Goal: Contribute content: Add original content to the website for others to see

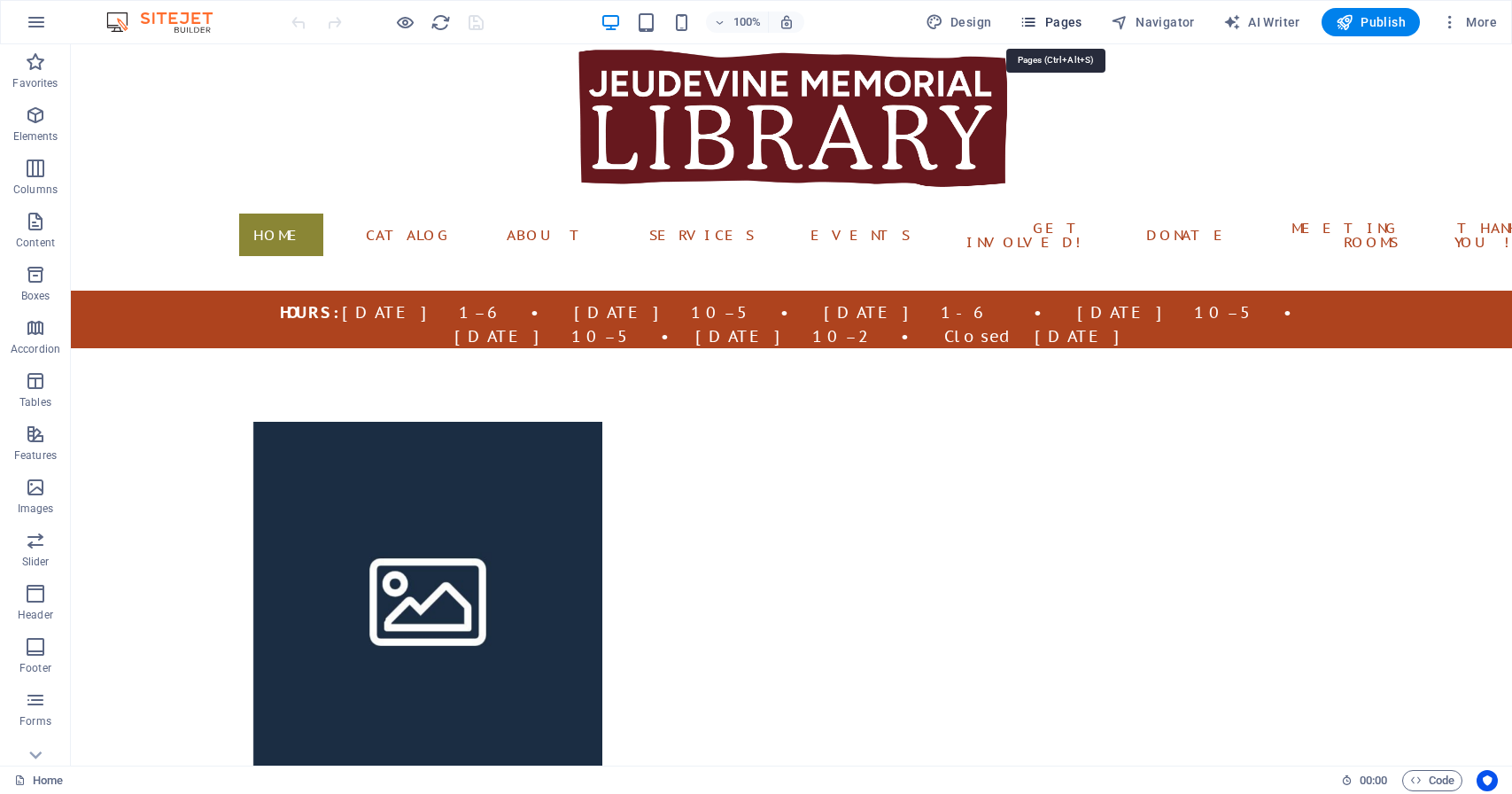
click at [1065, 24] on span "Pages" at bounding box center [1051, 22] width 62 height 17
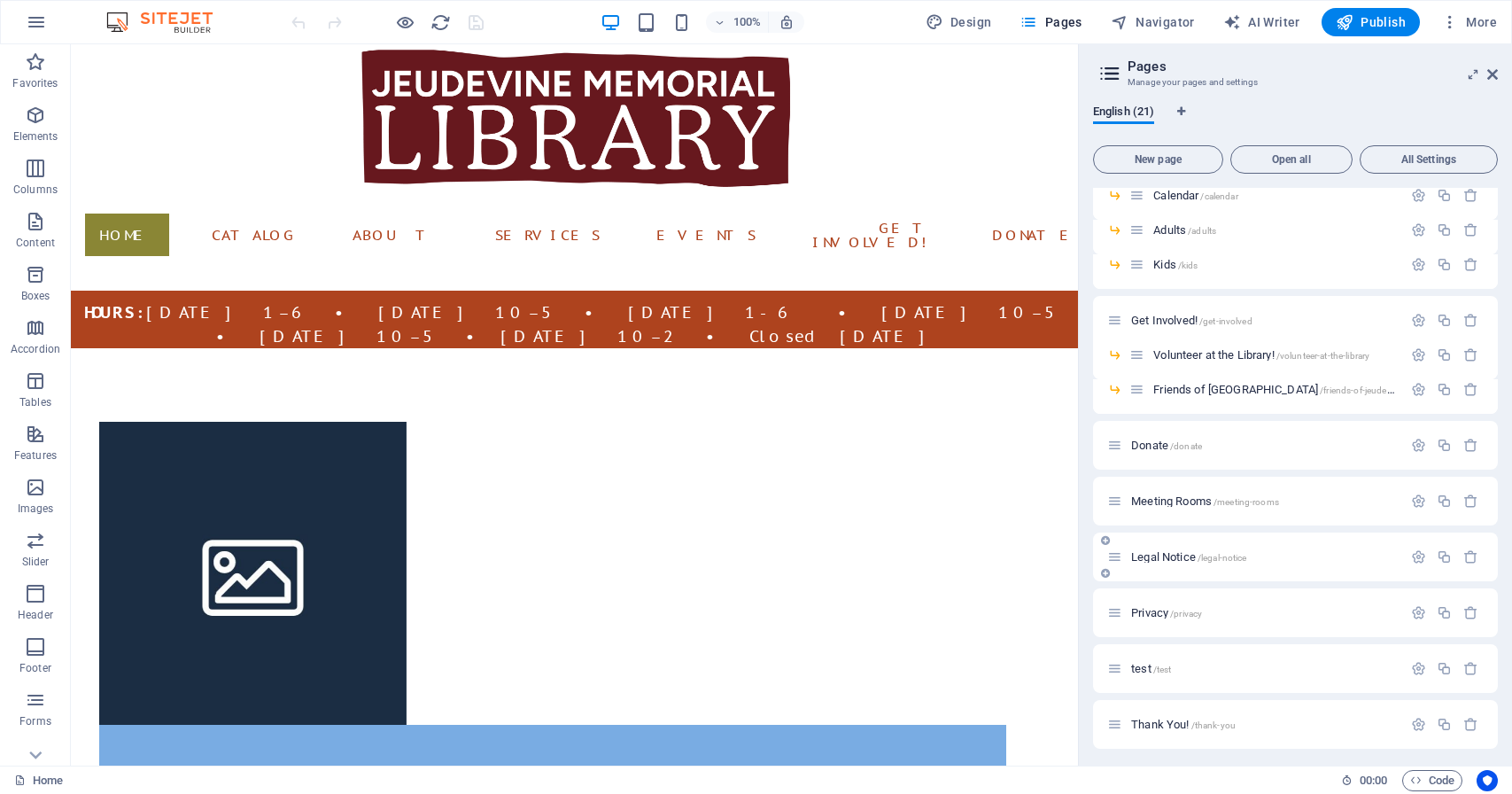
scroll to position [417, 0]
click at [1170, 498] on span "Meeting Rooms /meeting-rooms" at bounding box center [1205, 497] width 148 height 14
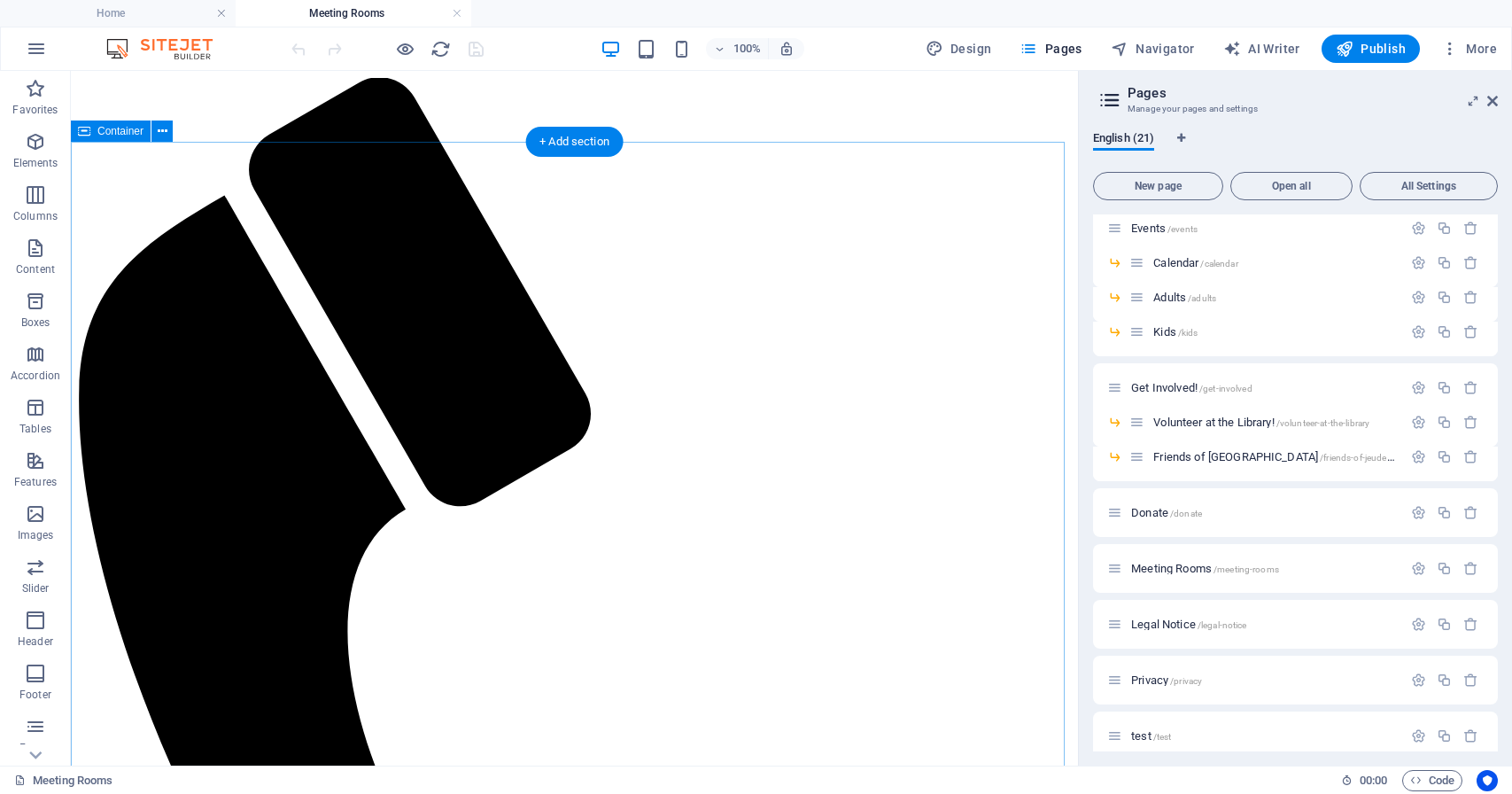
scroll to position [0, 0]
click at [1495, 101] on icon at bounding box center [1493, 100] width 11 height 14
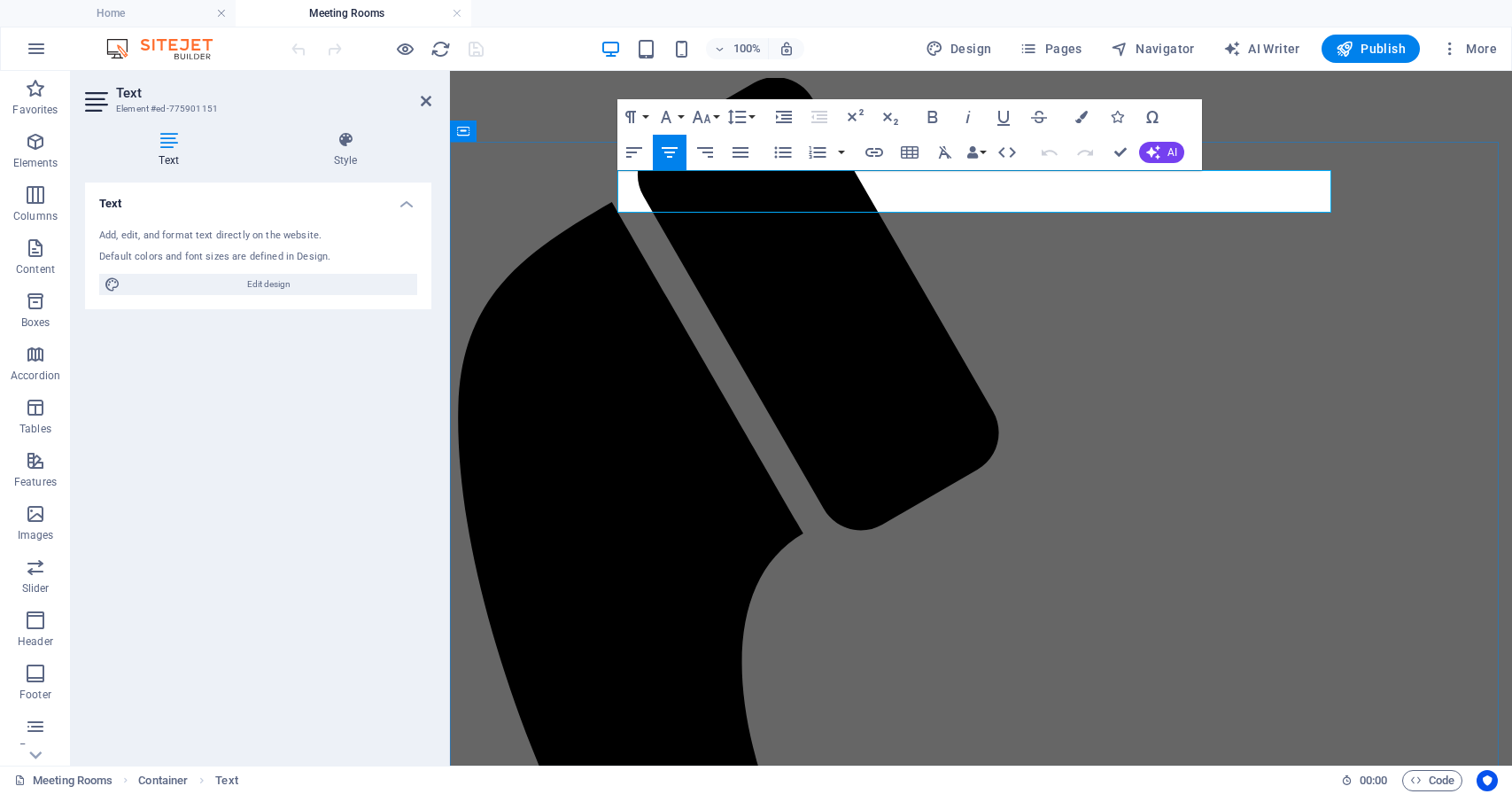
drag, startPoint x: 993, startPoint y: 195, endPoint x: 712, endPoint y: 180, distance: 281.4
click at [877, 151] on icon "button" at bounding box center [874, 151] width 17 height 9
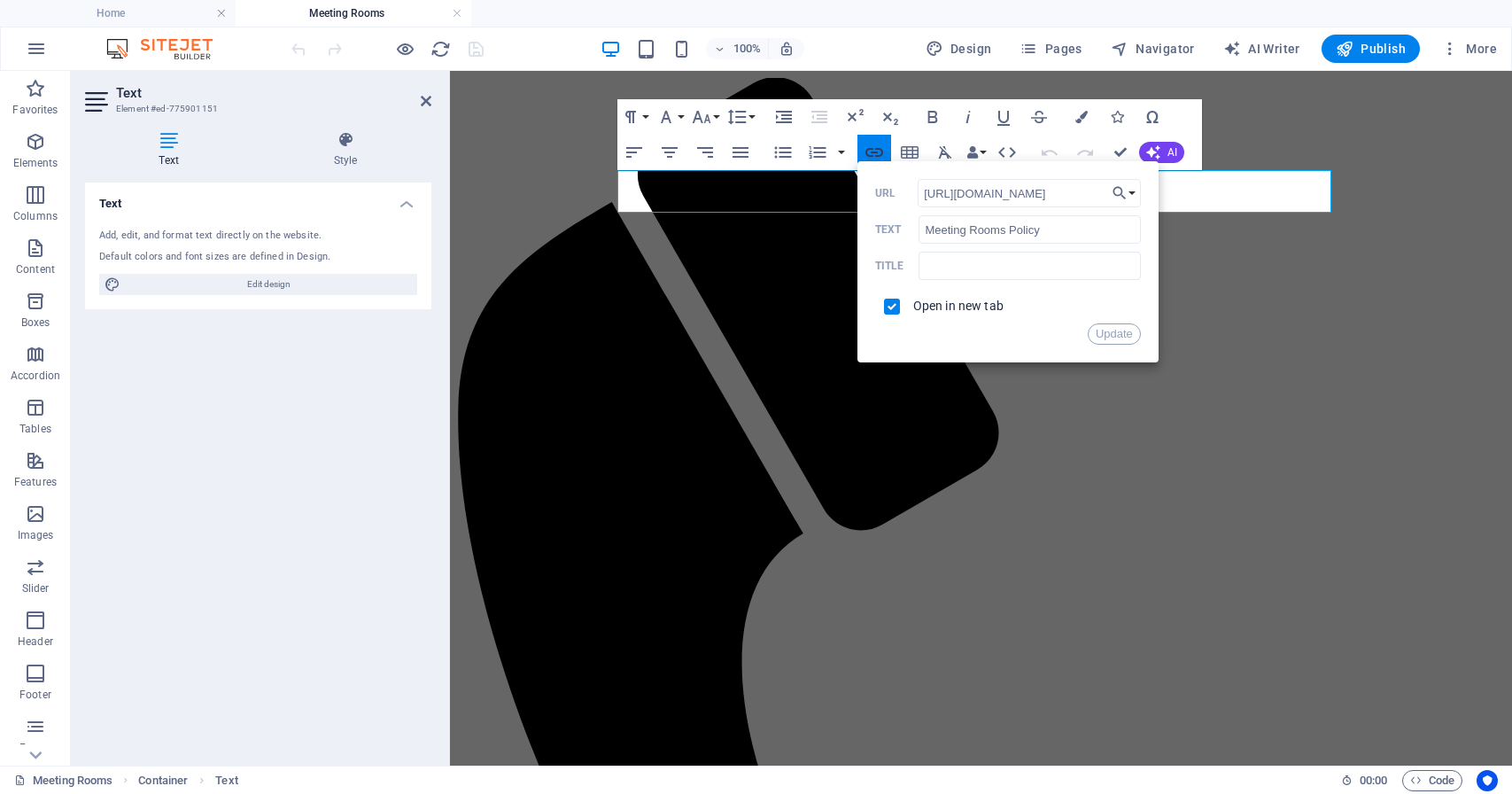
scroll to position [0, 293]
click at [970, 194] on input "[URL][DOMAIN_NAME]" at bounding box center [1029, 192] width 223 height 28
click at [966, 192] on input "URL" at bounding box center [1029, 192] width 223 height 28
type input "[URL][DOMAIN_NAME]"
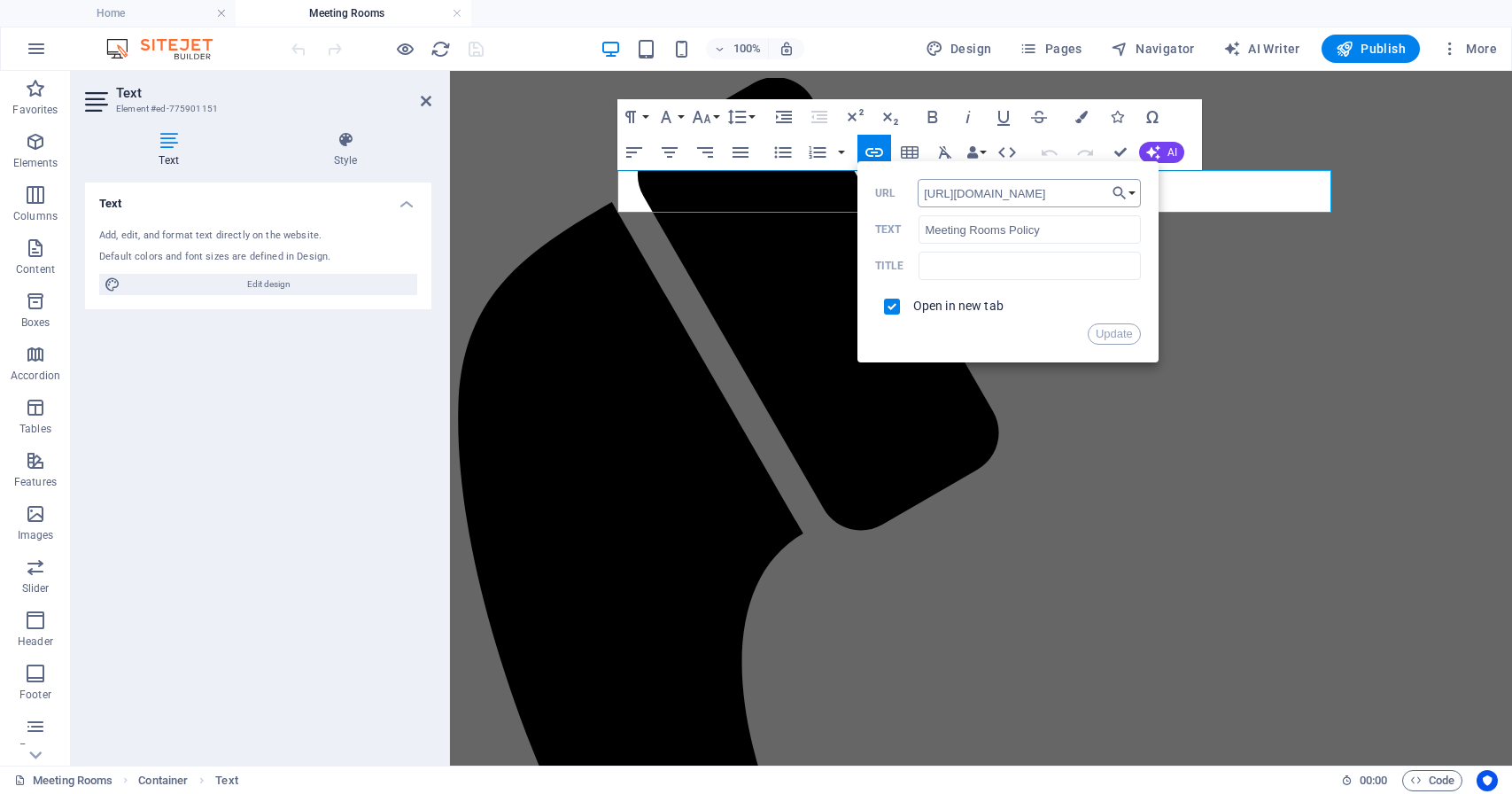
scroll to position [0, 296]
click at [1118, 333] on button "Update" at bounding box center [1114, 334] width 53 height 21
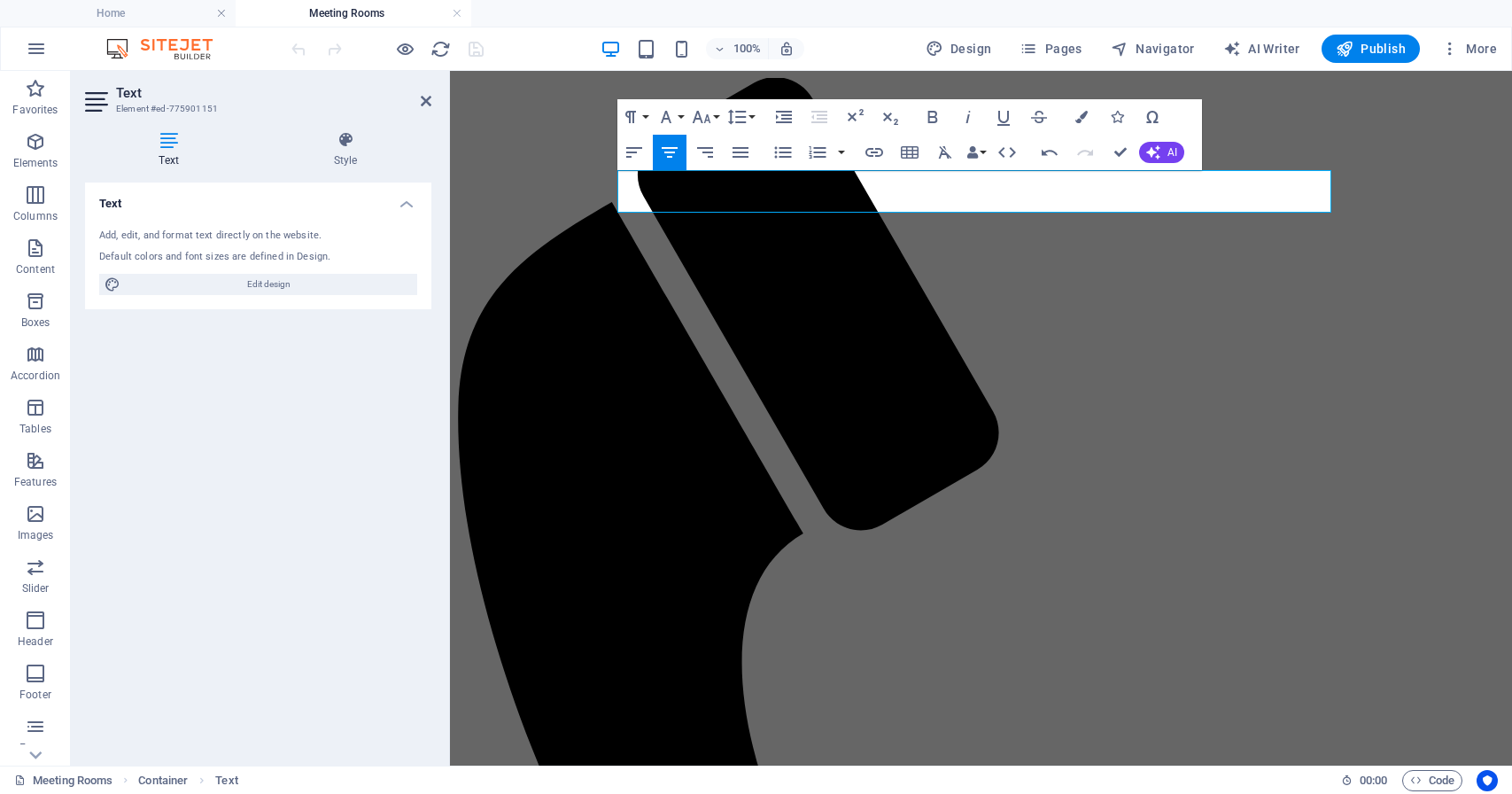
click at [420, 103] on header "Text Element #ed-775901151" at bounding box center [258, 94] width 346 height 46
click at [427, 103] on icon at bounding box center [426, 100] width 11 height 14
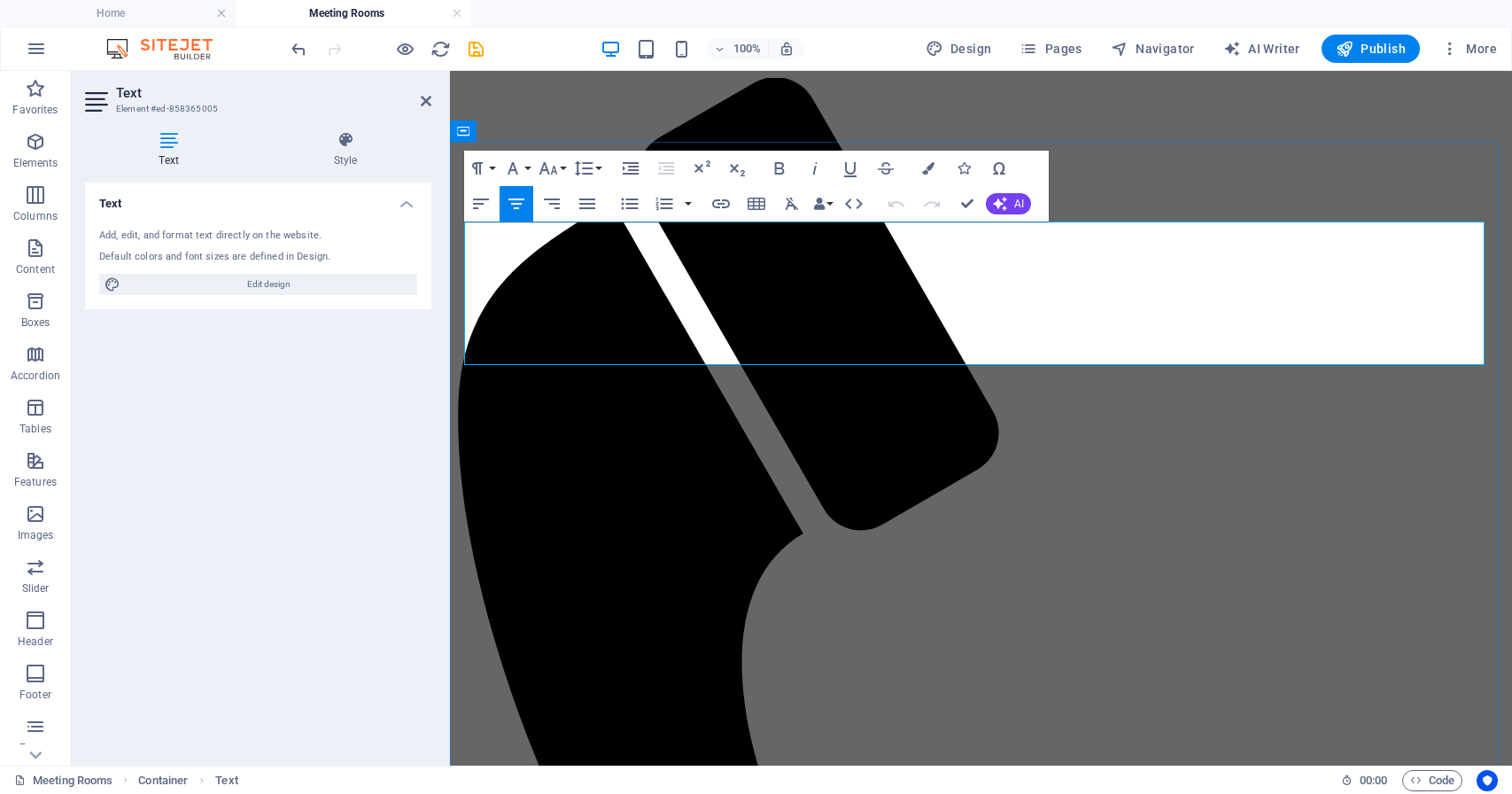
drag, startPoint x: 839, startPoint y: 234, endPoint x: 996, endPoint y: 235, distance: 157.0
click at [723, 205] on icon "button" at bounding box center [721, 204] width 17 height 9
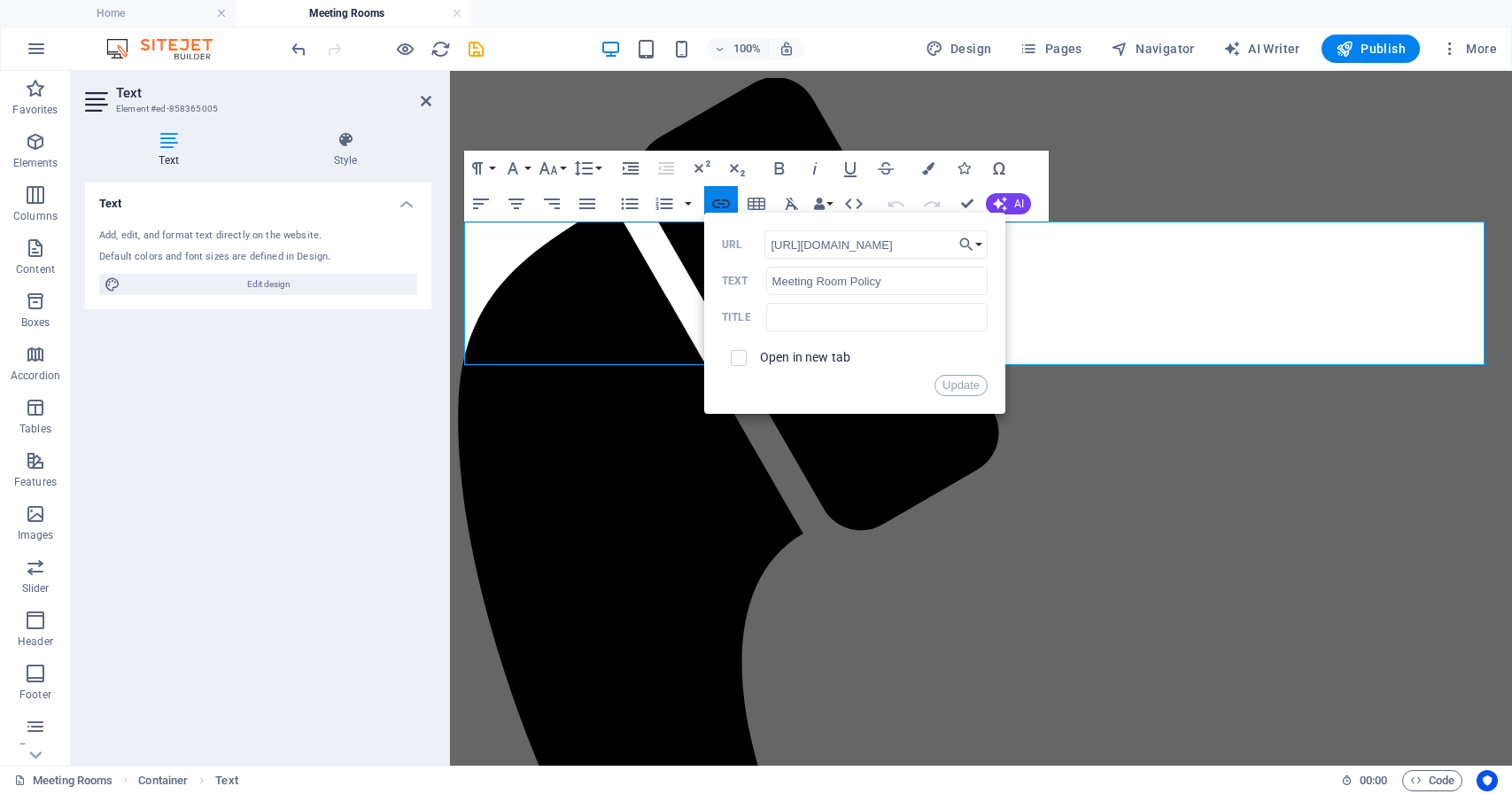
scroll to position [0, 293]
click at [868, 248] on input "[URL][DOMAIN_NAME]" at bounding box center [875, 244] width 223 height 28
click at [866, 247] on input "URL" at bounding box center [875, 244] width 223 height 28
type input "[URL][DOMAIN_NAME]"
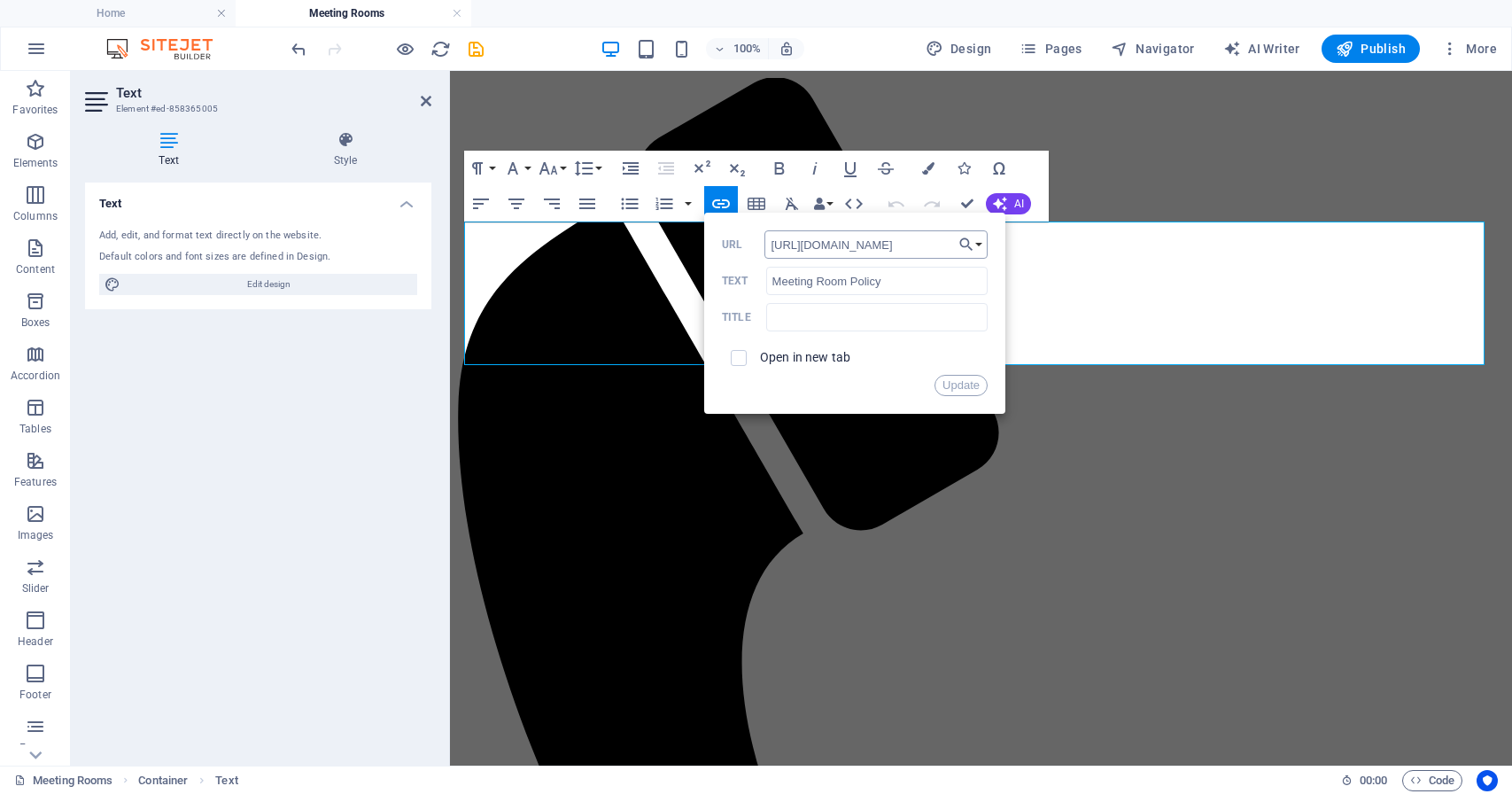
scroll to position [0, 296]
click at [954, 385] on button "Update" at bounding box center [961, 385] width 53 height 21
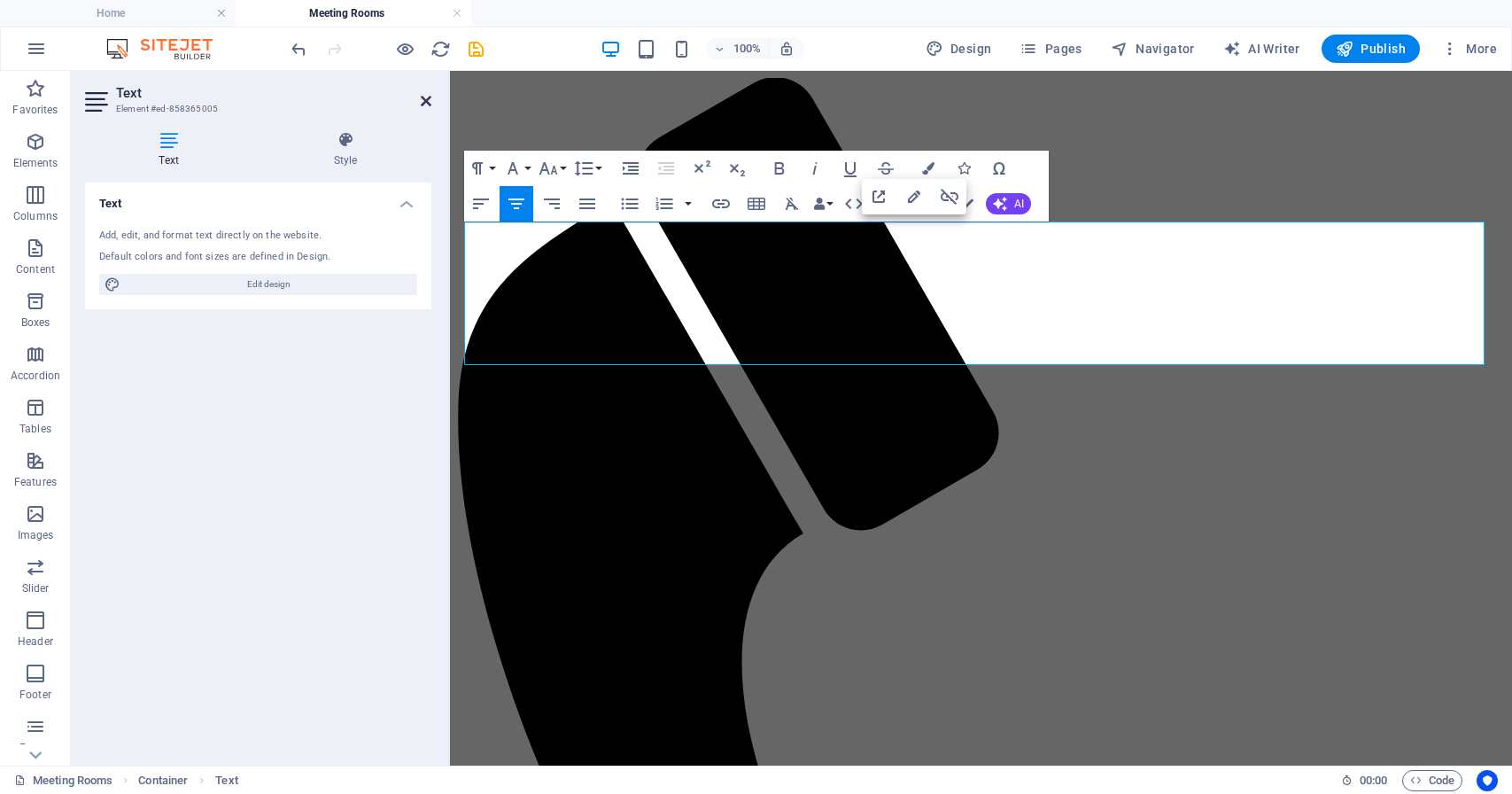
click at [426, 99] on icon at bounding box center [426, 100] width 11 height 14
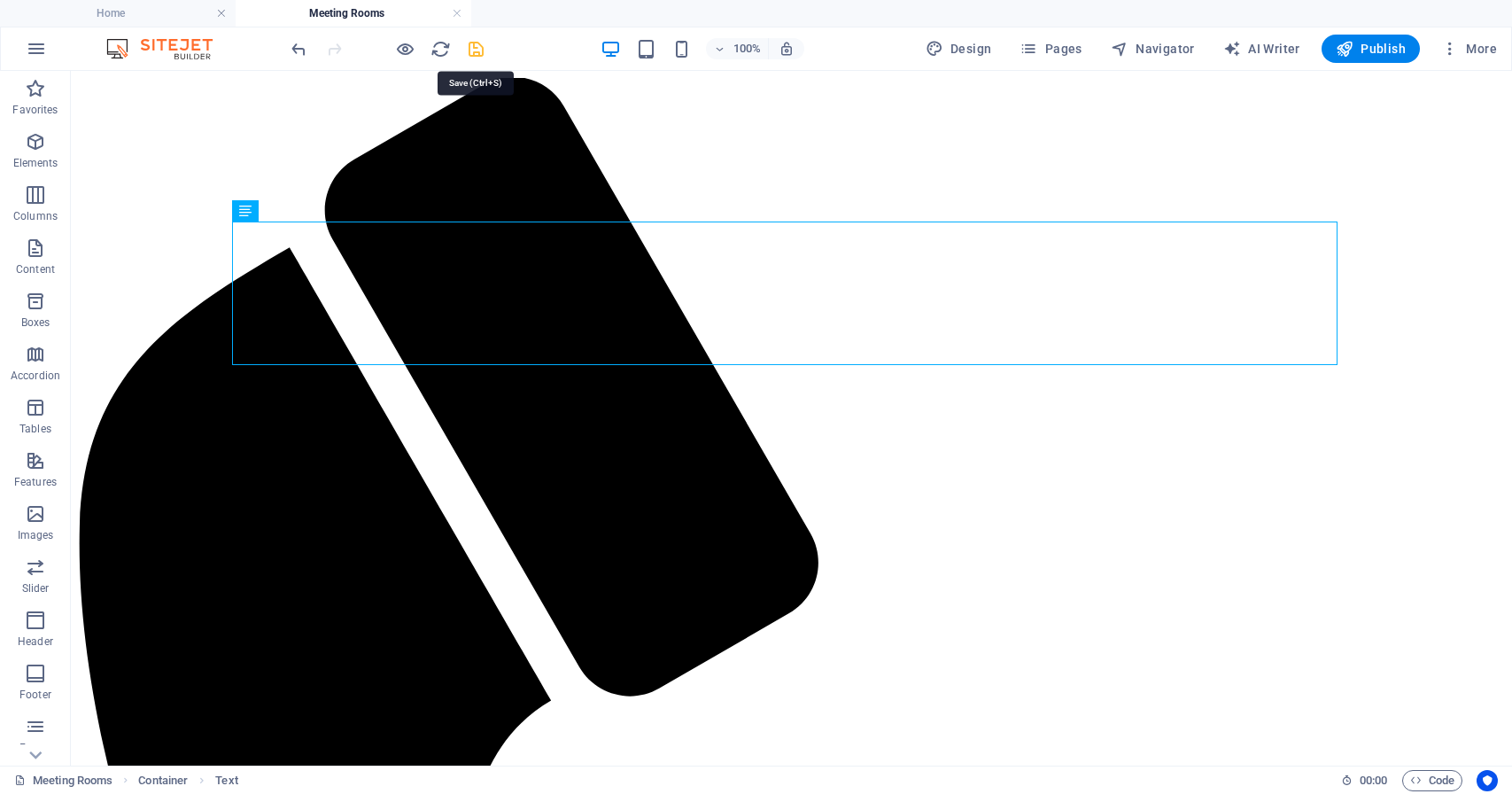
click at [475, 49] on icon "save" at bounding box center [476, 48] width 20 height 20
click at [1363, 49] on span "Publish" at bounding box center [1371, 48] width 70 height 17
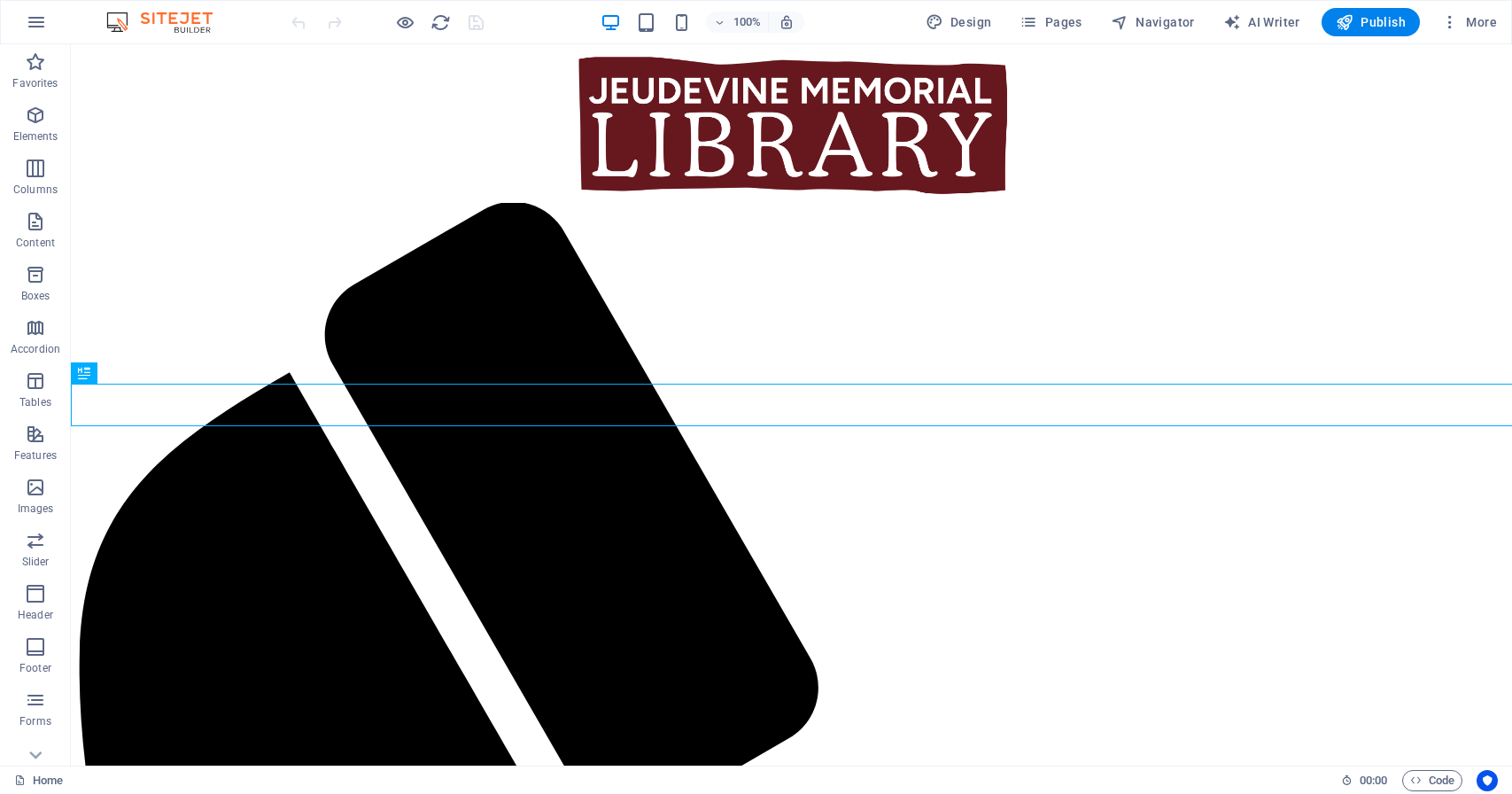
scroll to position [400, 0]
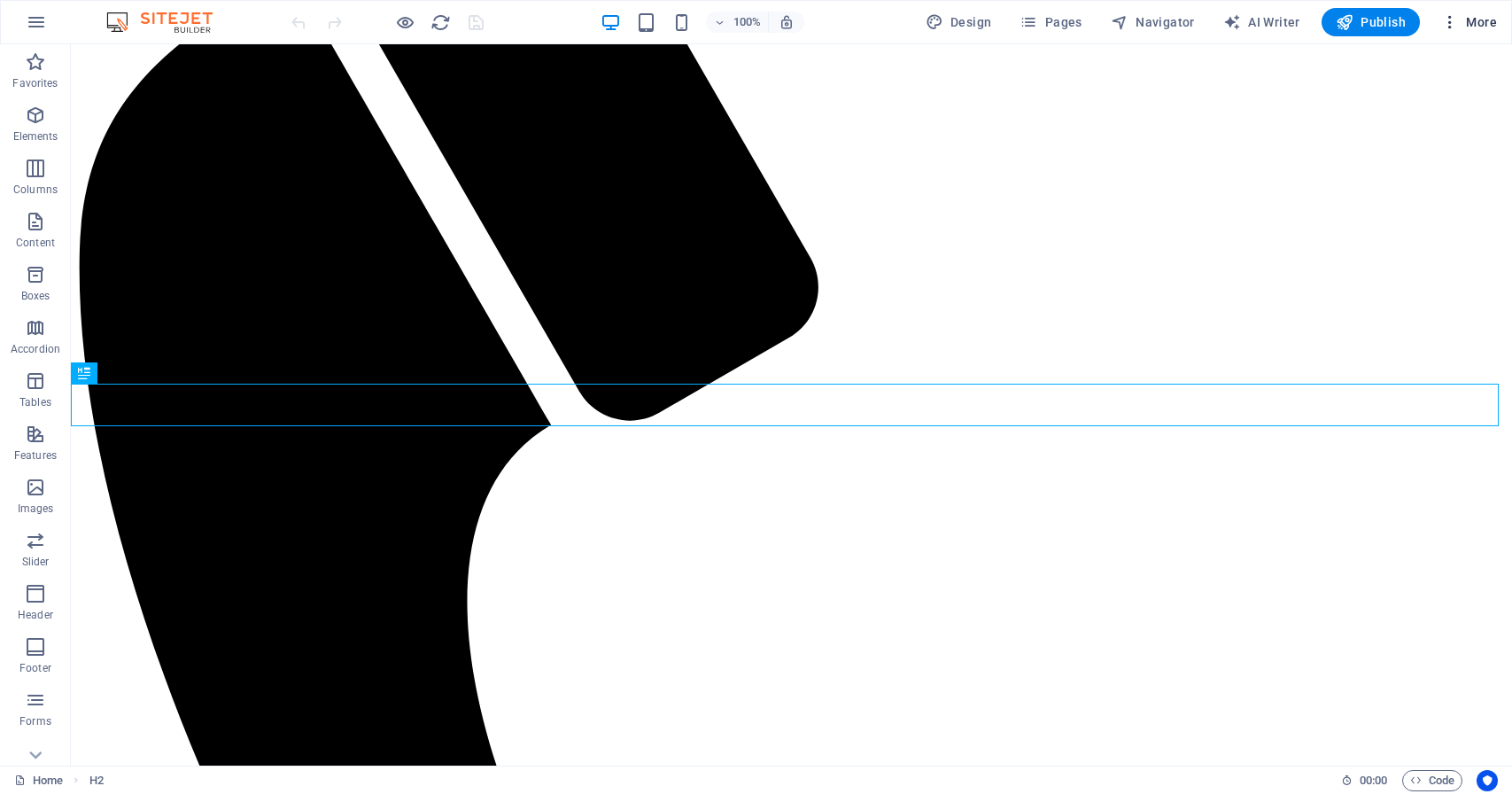
click at [1477, 24] on span "More" at bounding box center [1470, 22] width 56 height 17
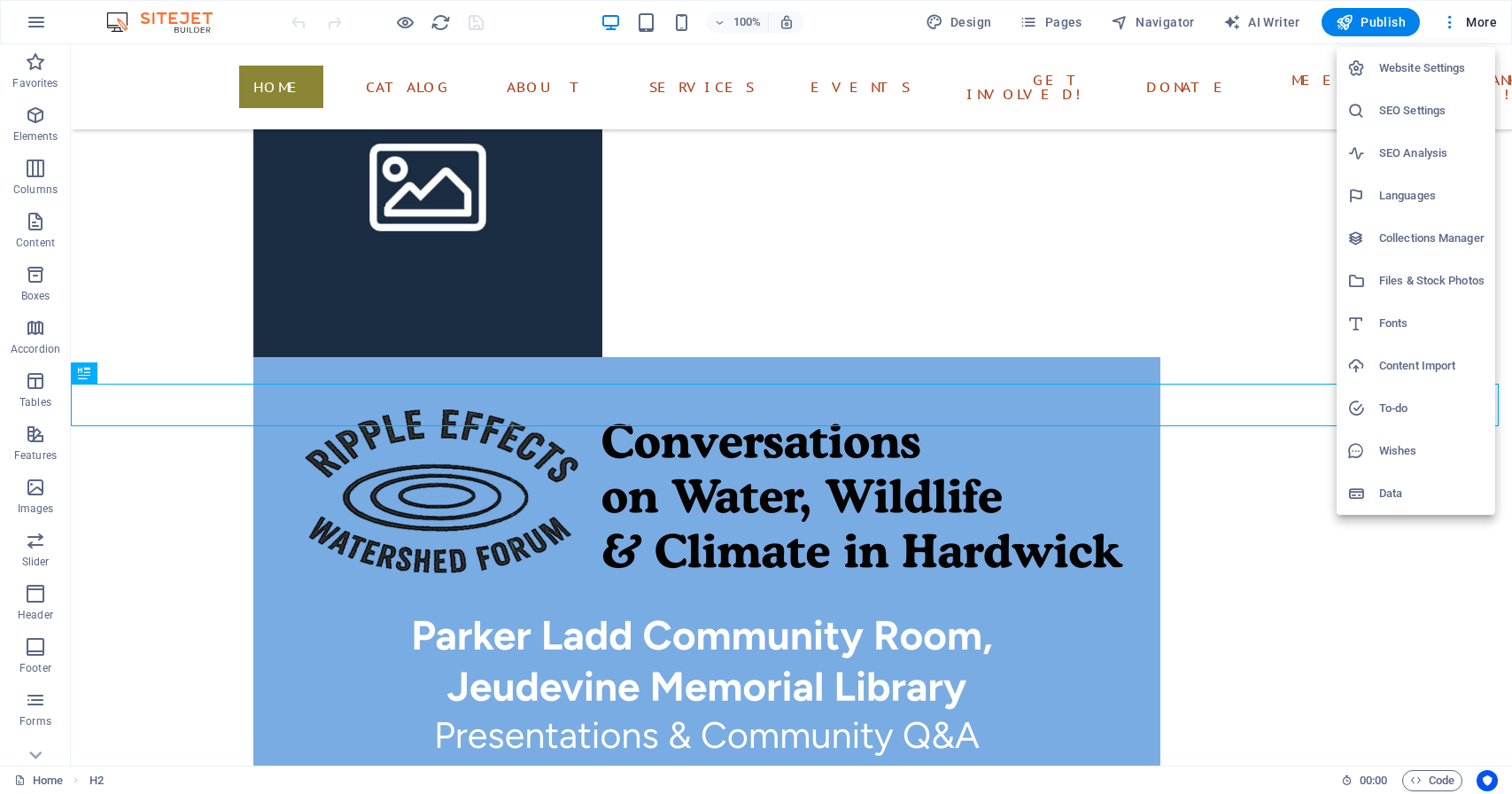
click at [1441, 276] on h6 "Files & Stock Photos" at bounding box center [1432, 281] width 105 height 21
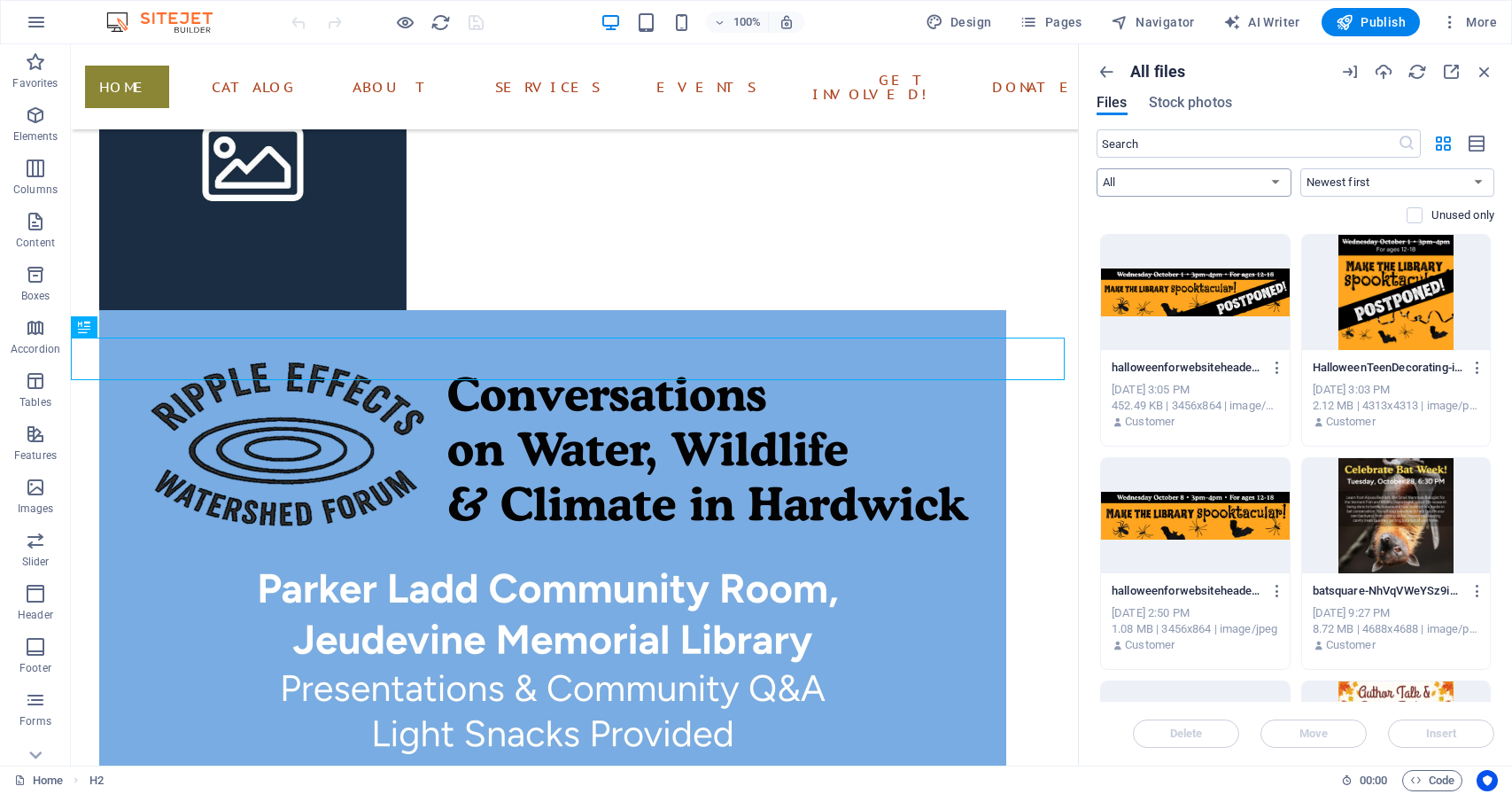
select select "document"
click option "Documents" at bounding box center [0, 0] width 0 height 0
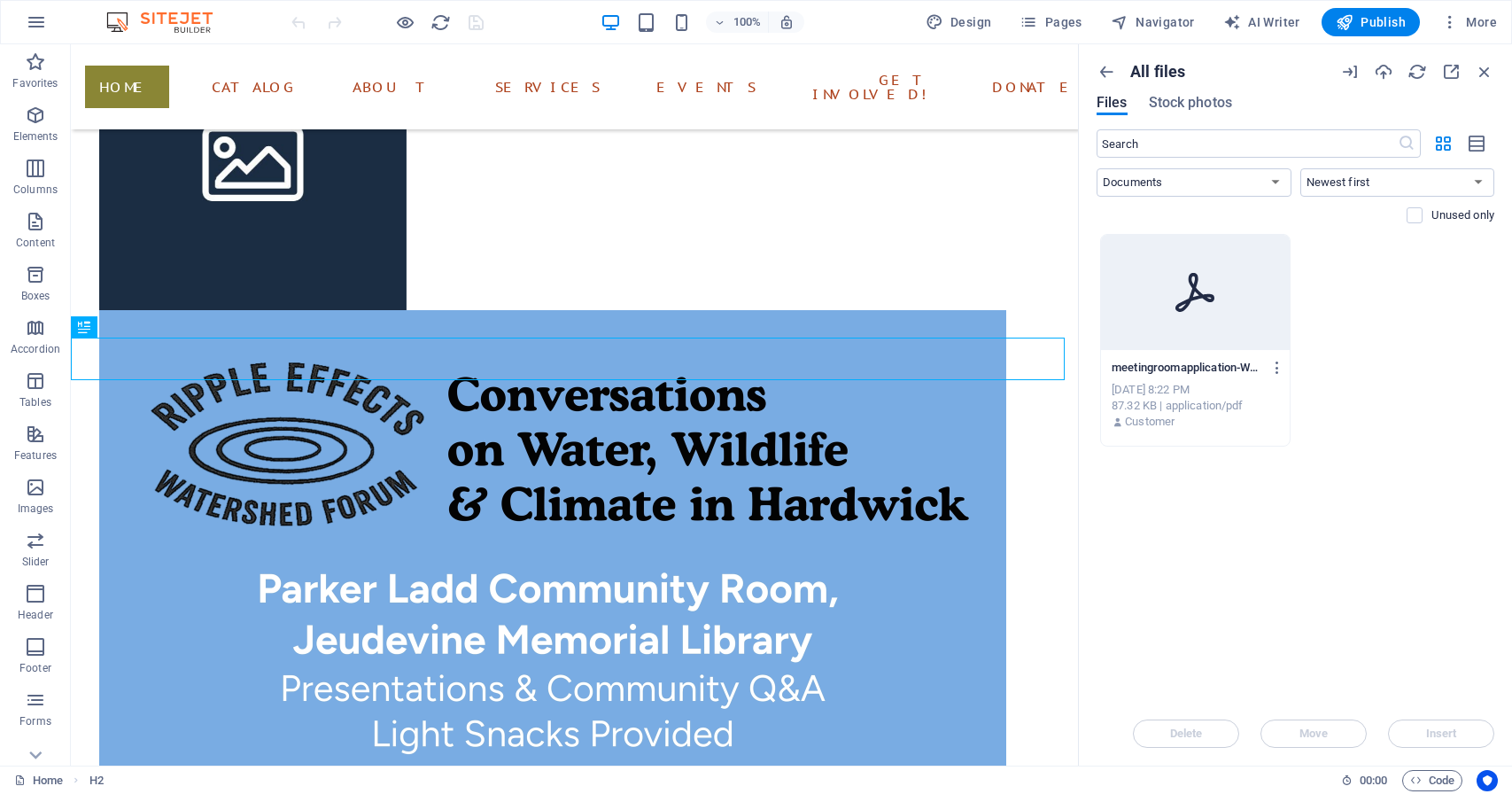
click at [1349, 607] on div "Drop files here to upload them instantly meetingroomapplication-WclRXBNYxZhhQaU…" at bounding box center [1296, 467] width 398 height 468
click at [1381, 72] on icon "button" at bounding box center [1384, 71] width 19 height 19
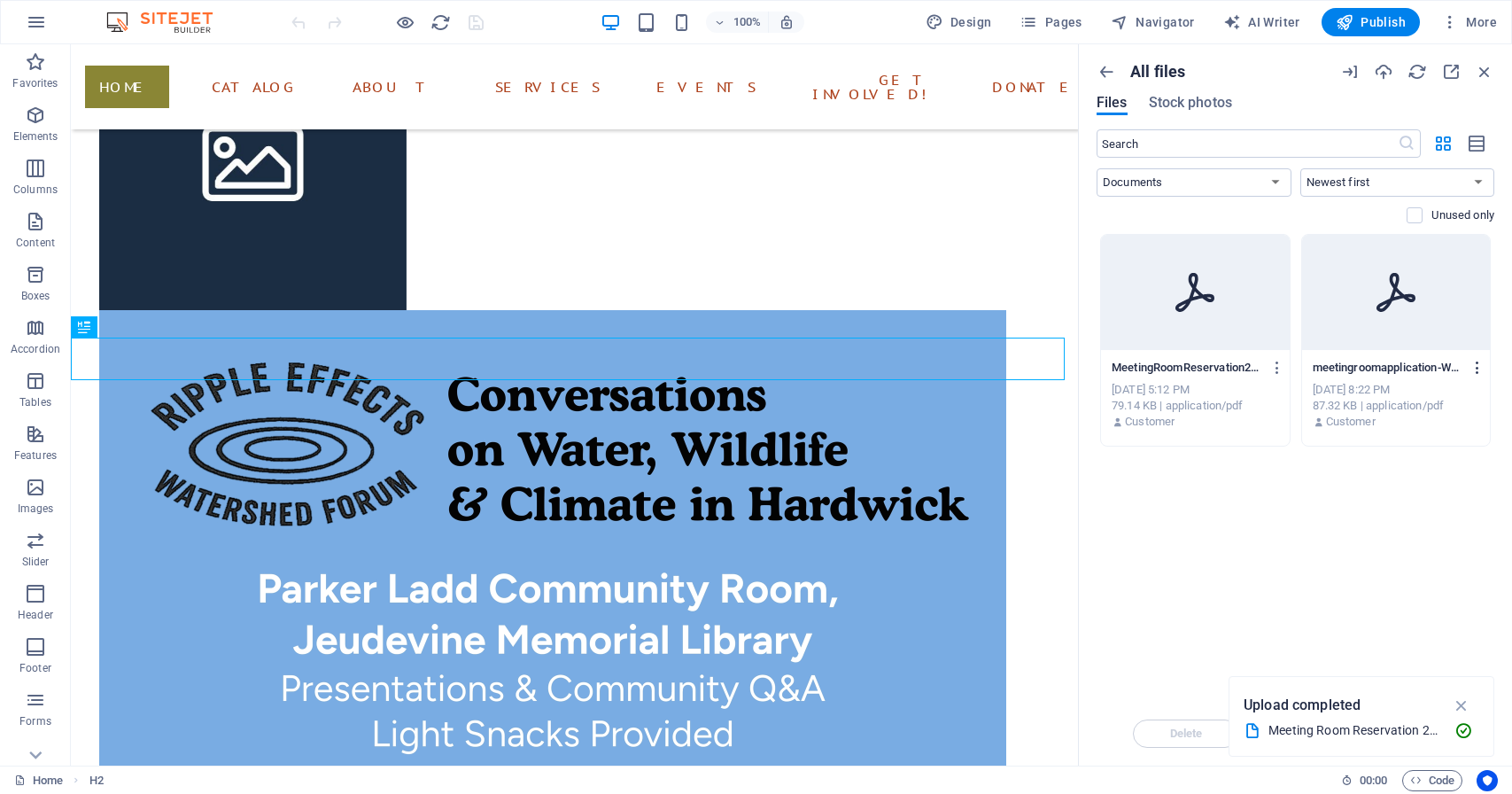
click at [1470, 370] on icon "button" at bounding box center [1477, 368] width 16 height 16
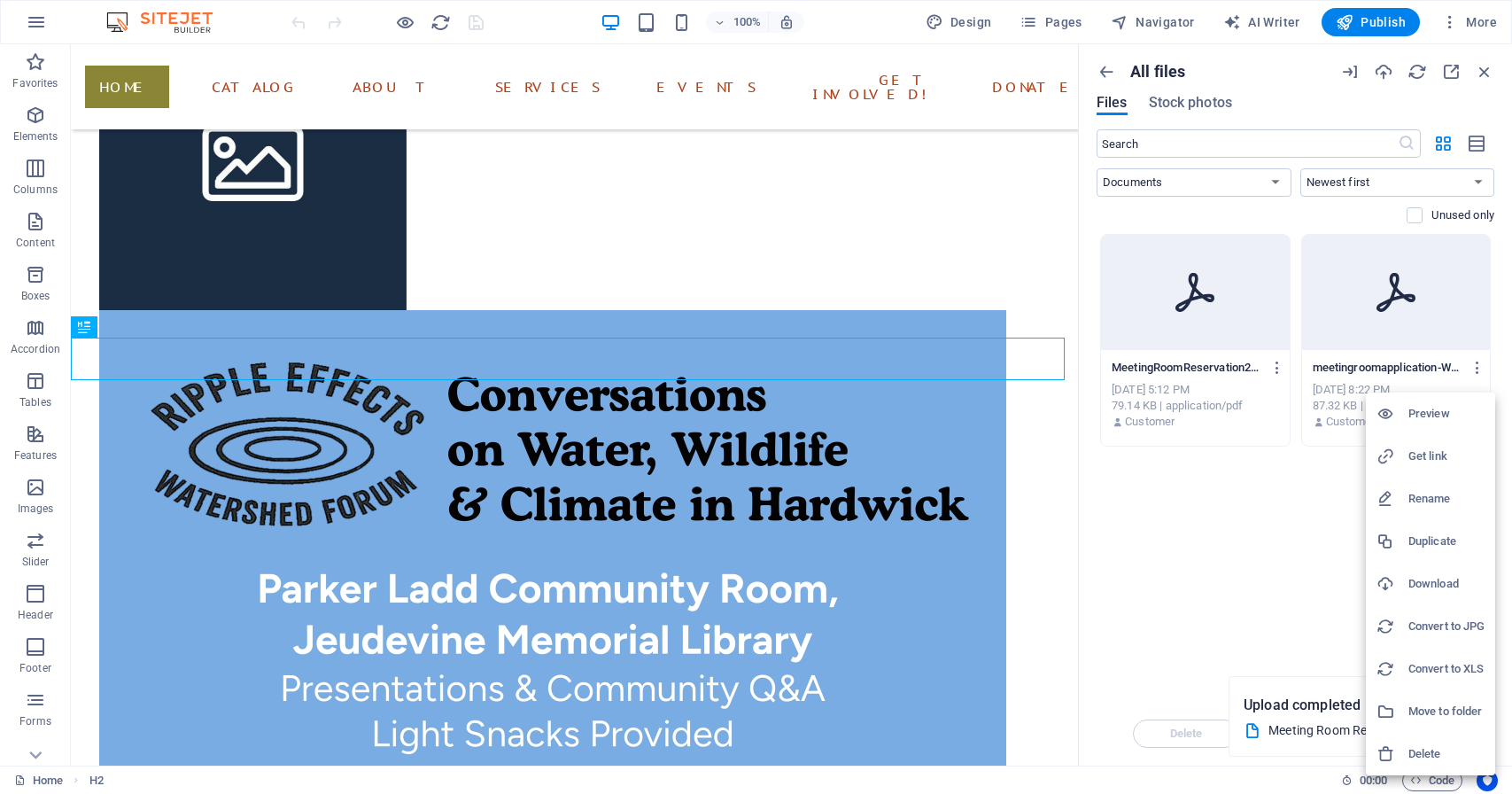
click at [1432, 753] on h6 "Delete" at bounding box center [1446, 753] width 76 height 21
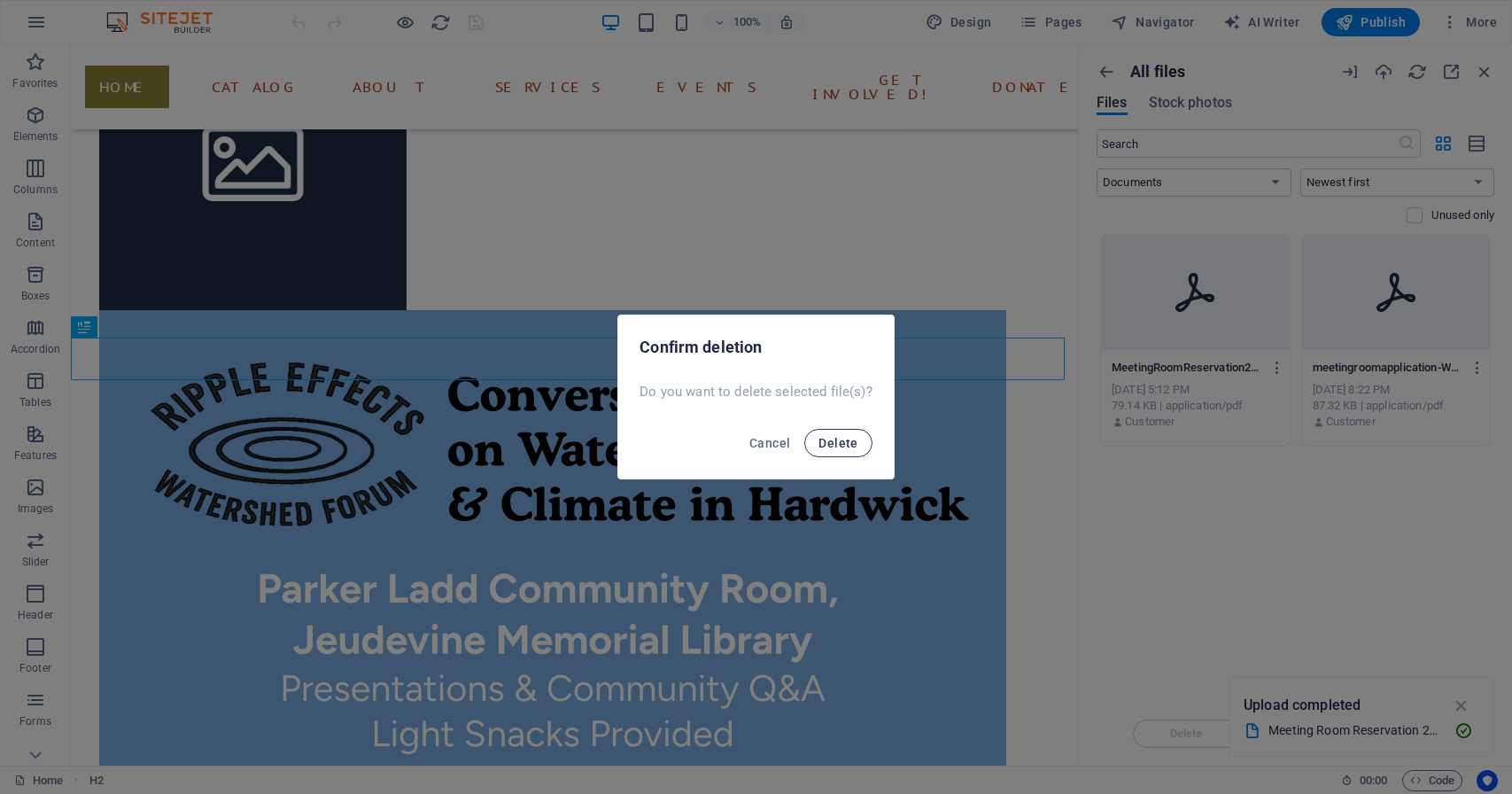
click at [849, 447] on span "Delete" at bounding box center [838, 443] width 39 height 14
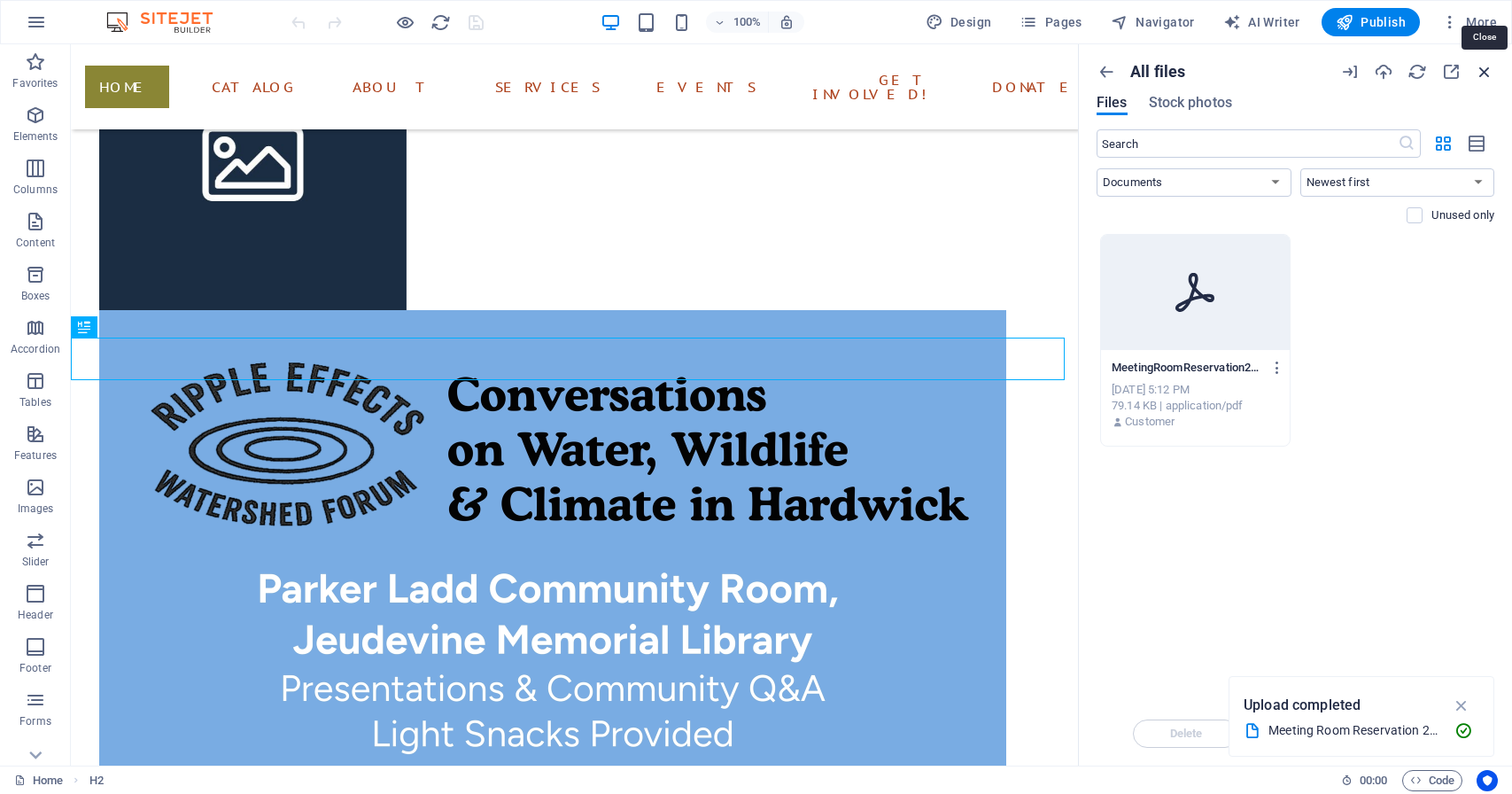
click at [1481, 71] on icon "button" at bounding box center [1485, 71] width 19 height 19
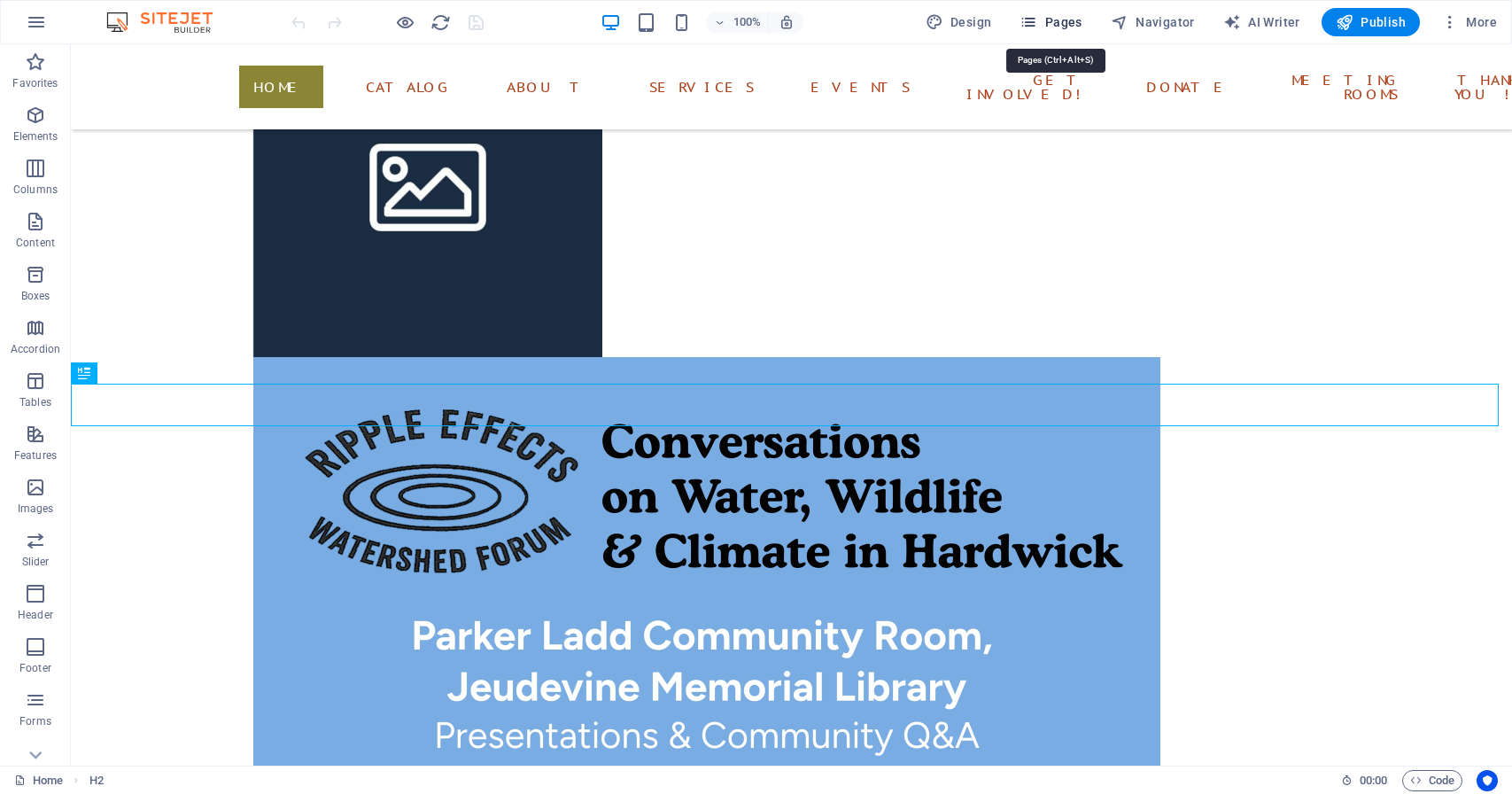
click at [1059, 21] on span "Pages" at bounding box center [1051, 22] width 62 height 17
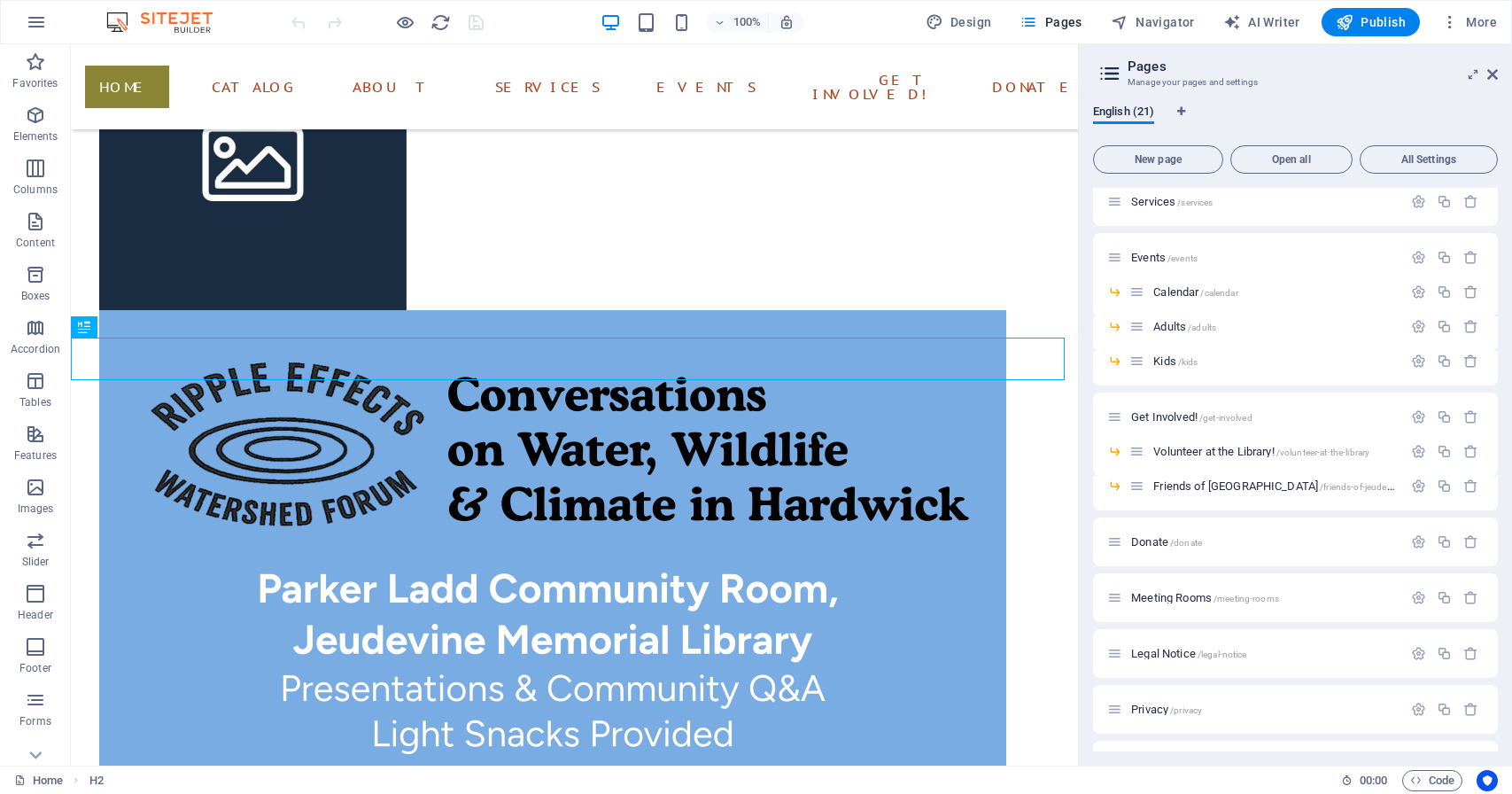
scroll to position [417, 0]
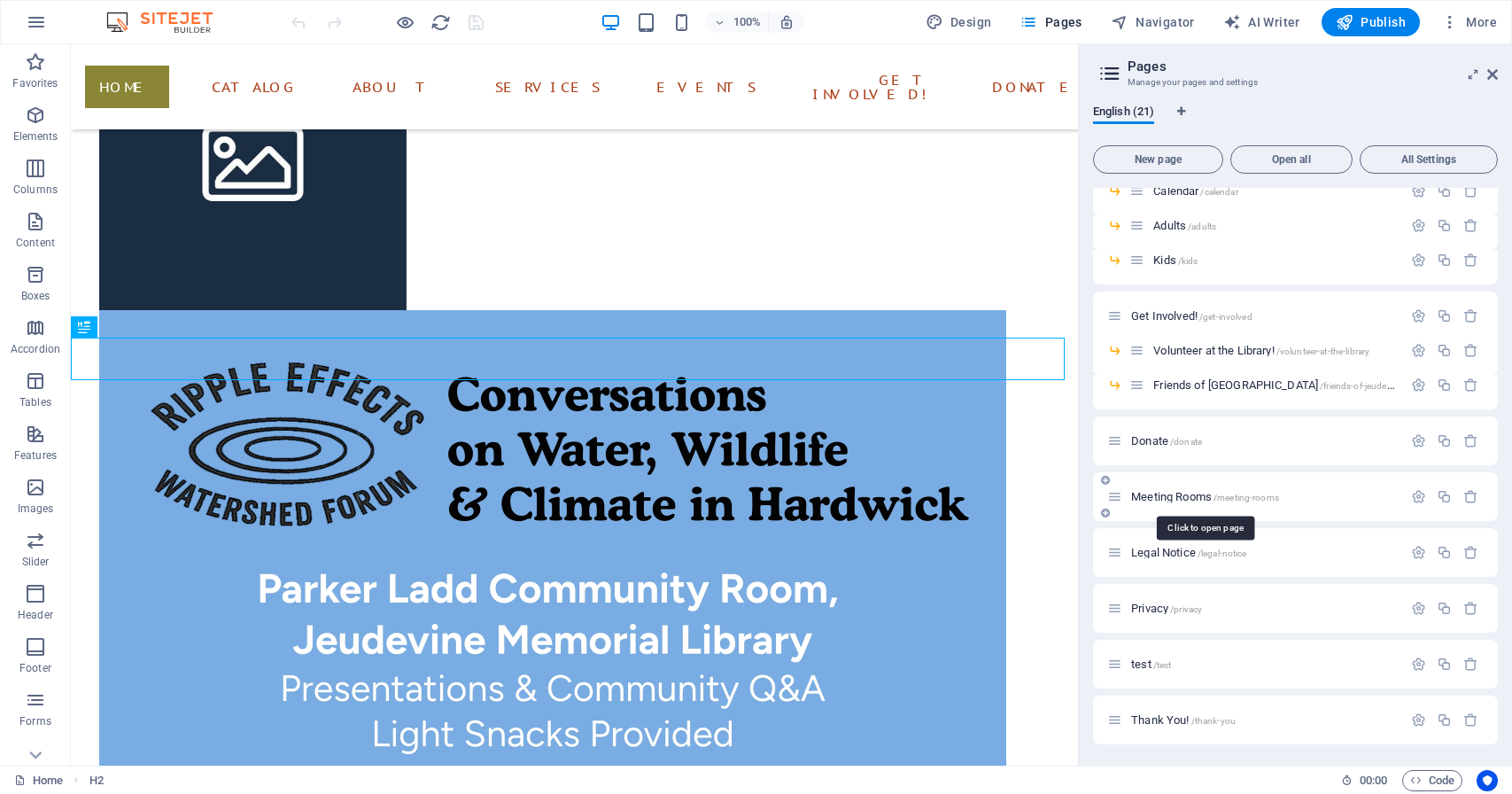
click at [1171, 499] on span "Meeting Rooms /meeting-rooms" at bounding box center [1205, 497] width 148 height 14
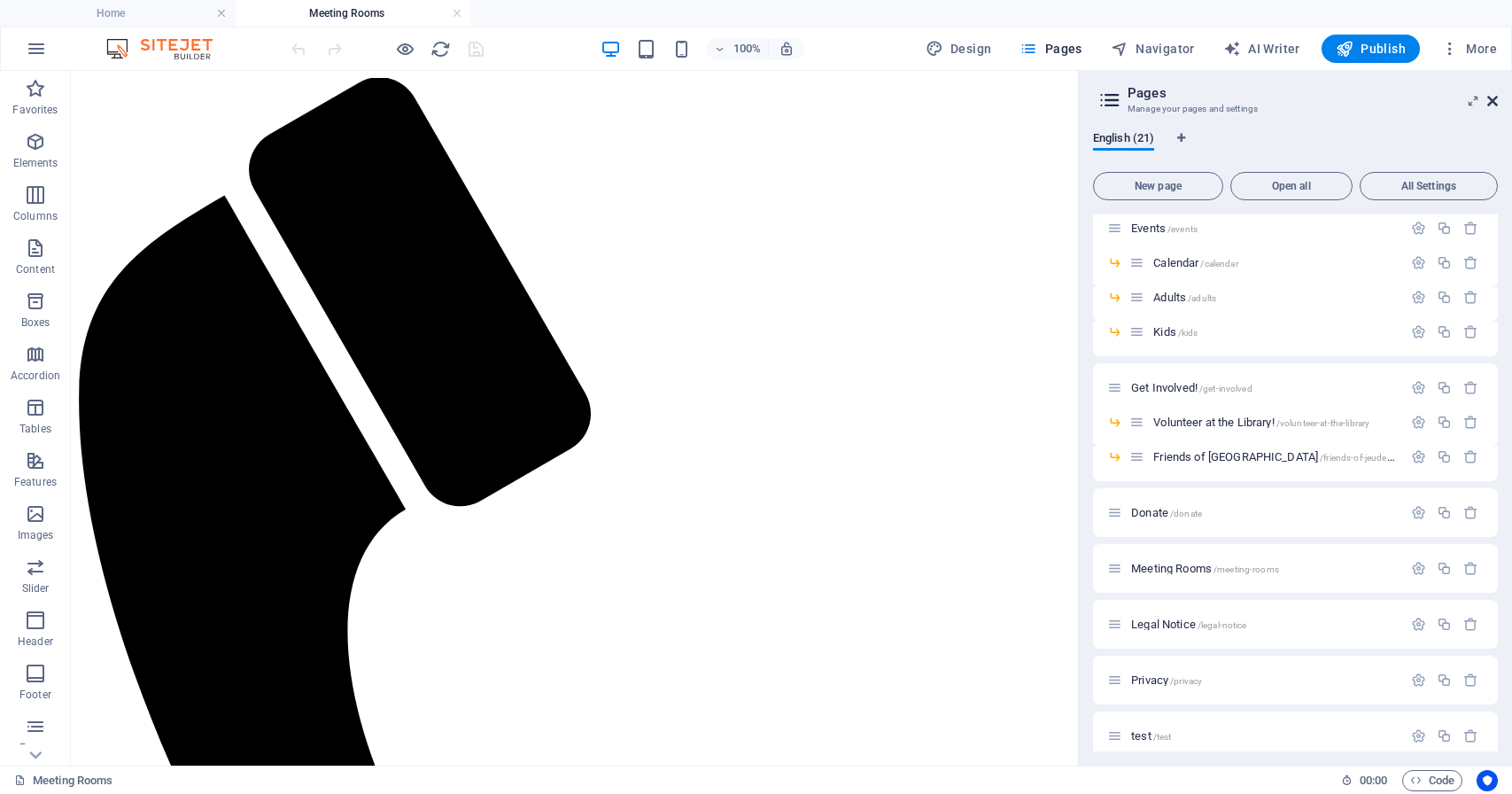
scroll to position [0, 0]
click at [1495, 100] on icon at bounding box center [1493, 100] width 11 height 14
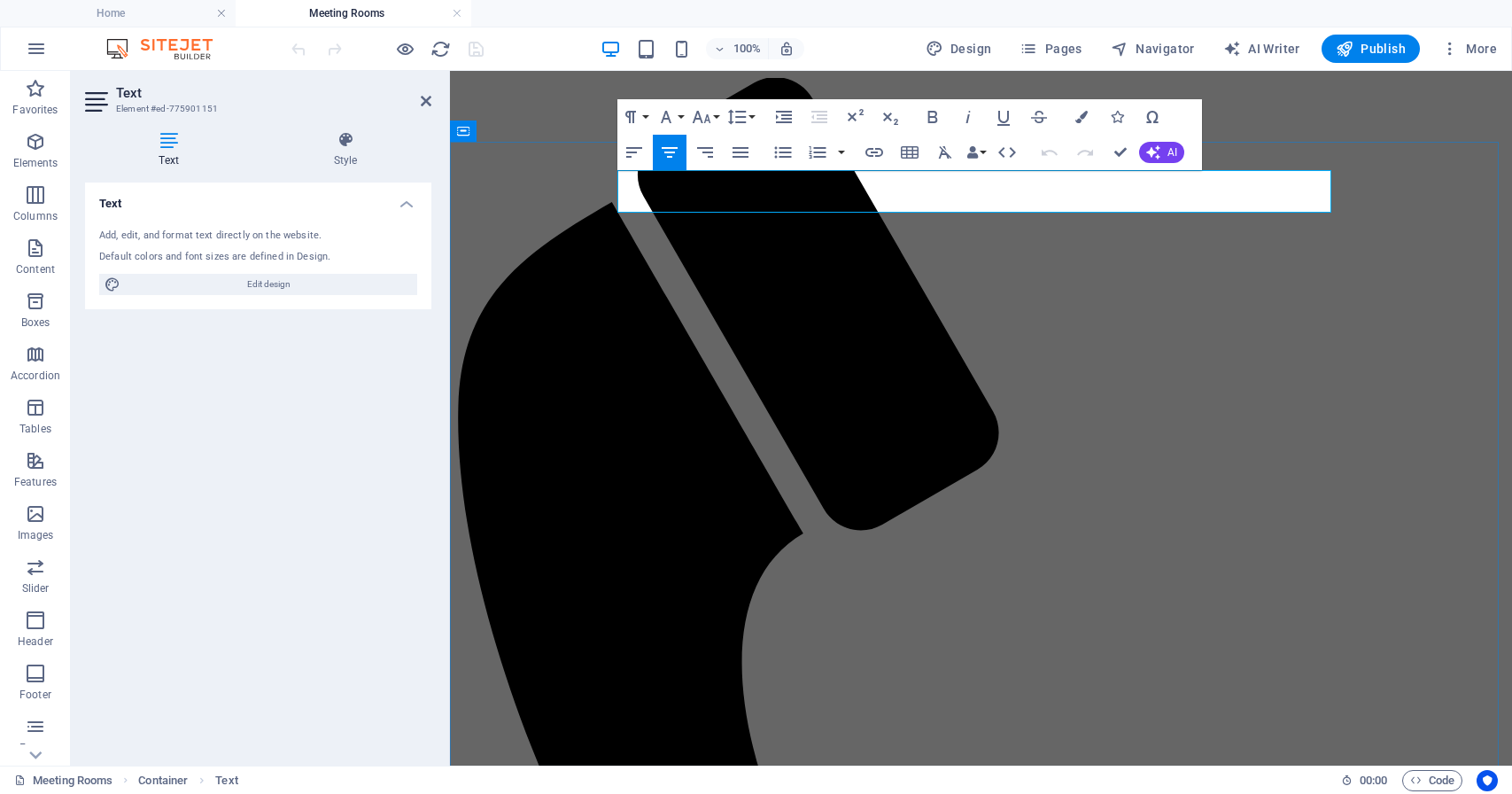
drag, startPoint x: 1240, startPoint y: 195, endPoint x: 1066, endPoint y: 187, distance: 174.2
click at [876, 156] on icon "button" at bounding box center [874, 151] width 17 height 9
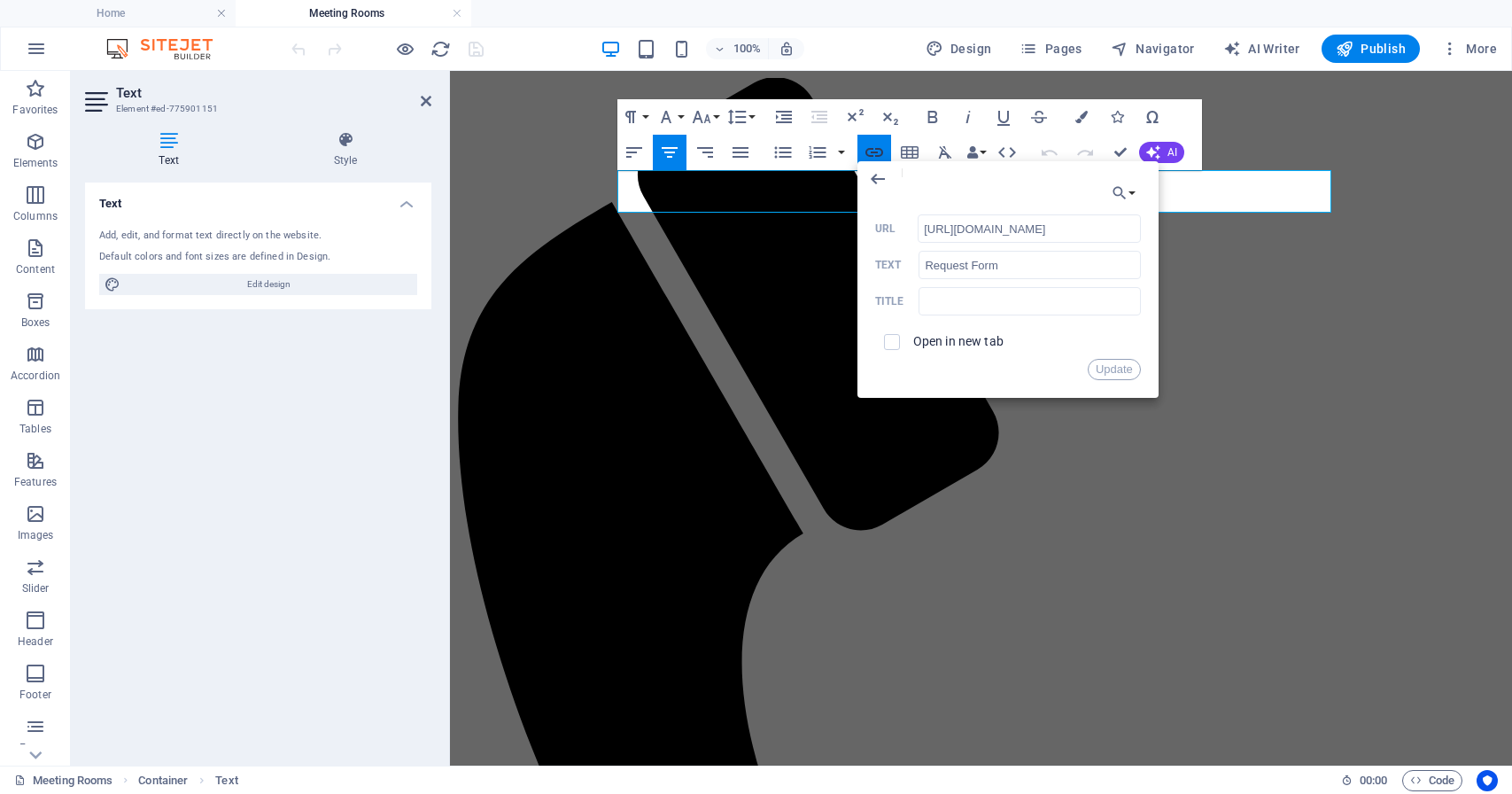
scroll to position [0, 434]
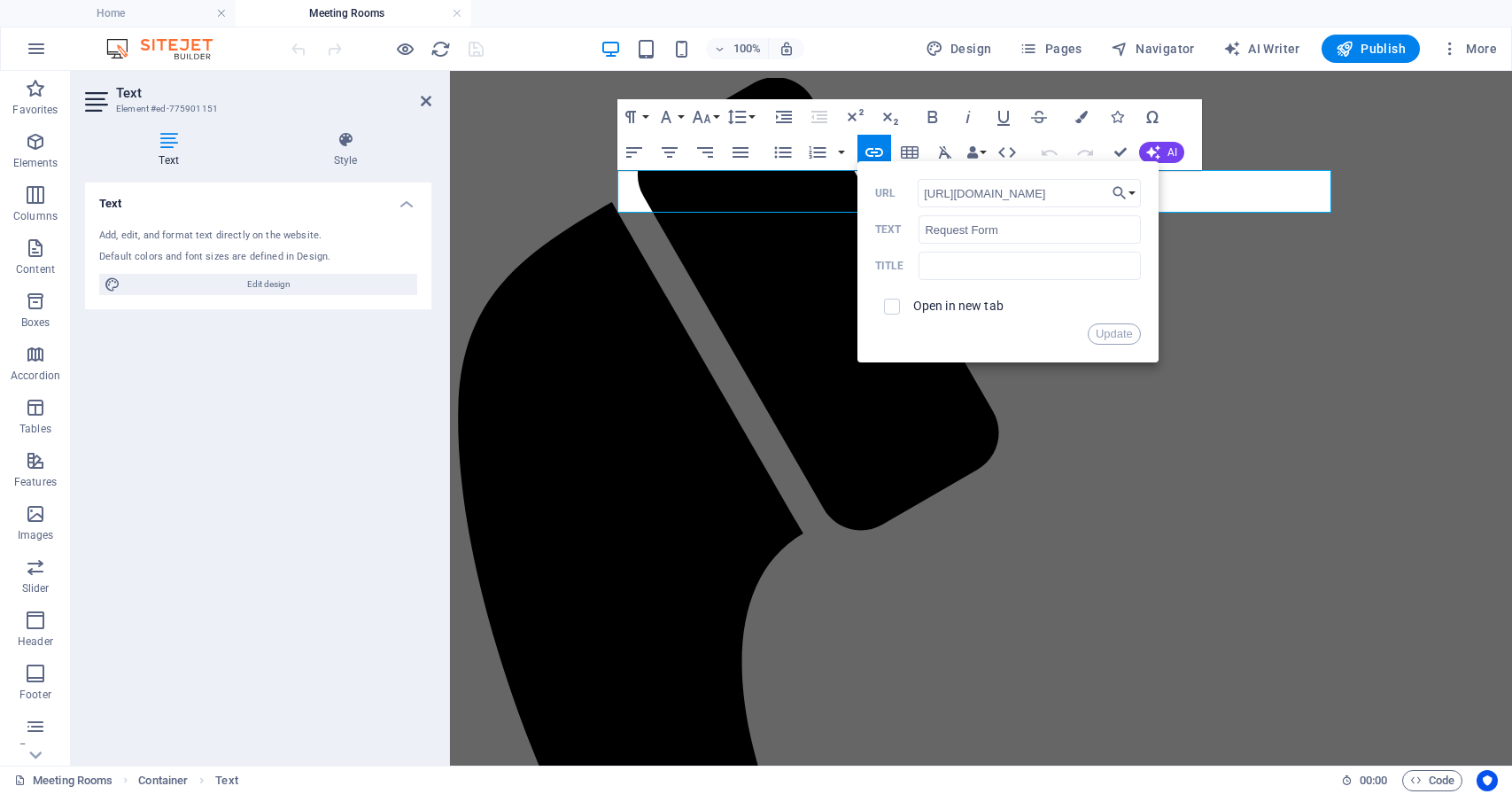
drag, startPoint x: 1106, startPoint y: 196, endPoint x: 861, endPoint y: 184, distance: 245.3
click at [861, 184] on div "Back Choose Link Home Catalog About Staff and Trustees History Policies Trustee…" at bounding box center [1008, 261] width 301 height 201
click at [967, 192] on input "https://cdn1.site-media.eu/images/document/18522871/meetingroomapplication-WclR…" at bounding box center [1029, 192] width 223 height 28
drag, startPoint x: 968, startPoint y: 193, endPoint x: 903, endPoint y: 188, distance: 65.2
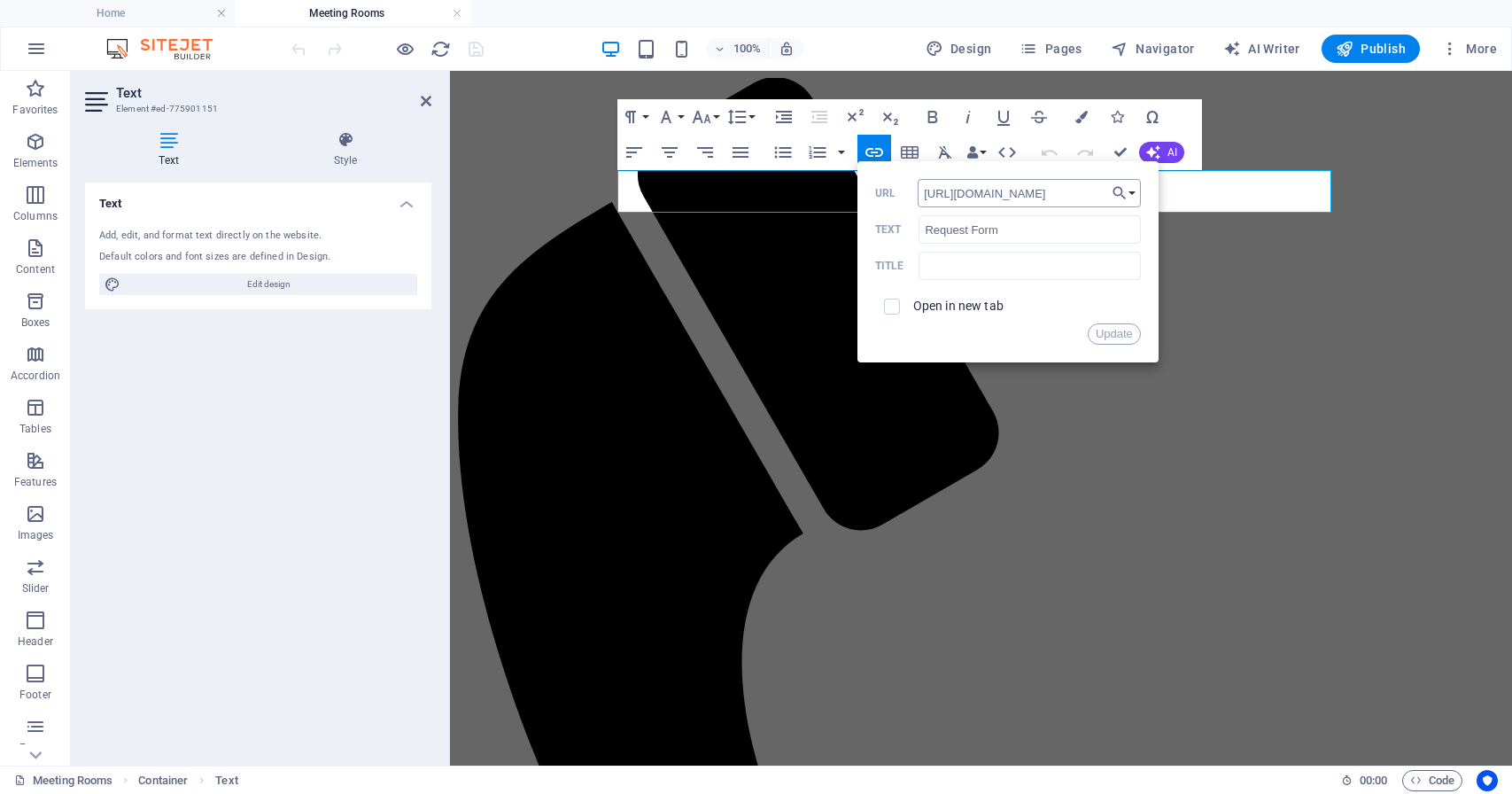
click at [918, 188] on input "https://cdn1.site-media.eu/images/document/18522871/meetingroomapplication-WclR…" at bounding box center [1029, 192] width 223 height 28
click at [977, 195] on input "https://cdn1.site-media.eu/images/document/18522871/meetingroomapplication-WclR…" at bounding box center [1029, 192] width 223 height 28
click at [1068, 189] on input "https://cdn1.site-media.eu/images/document/18522871/meetingroomapplication-WclR…" at bounding box center [1029, 192] width 223 height 28
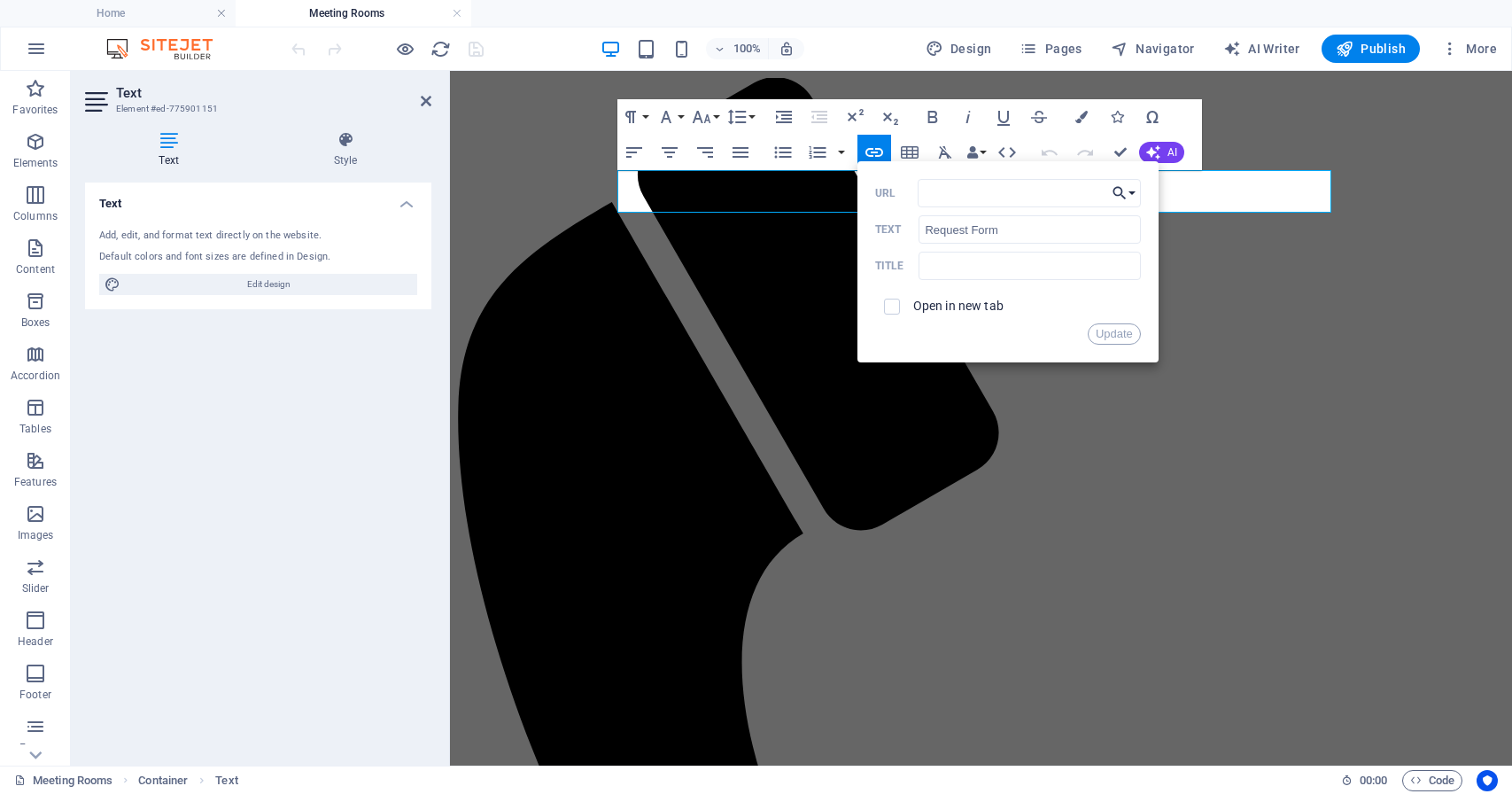
click at [1134, 192] on button "Choose Link" at bounding box center [1124, 192] width 34 height 28
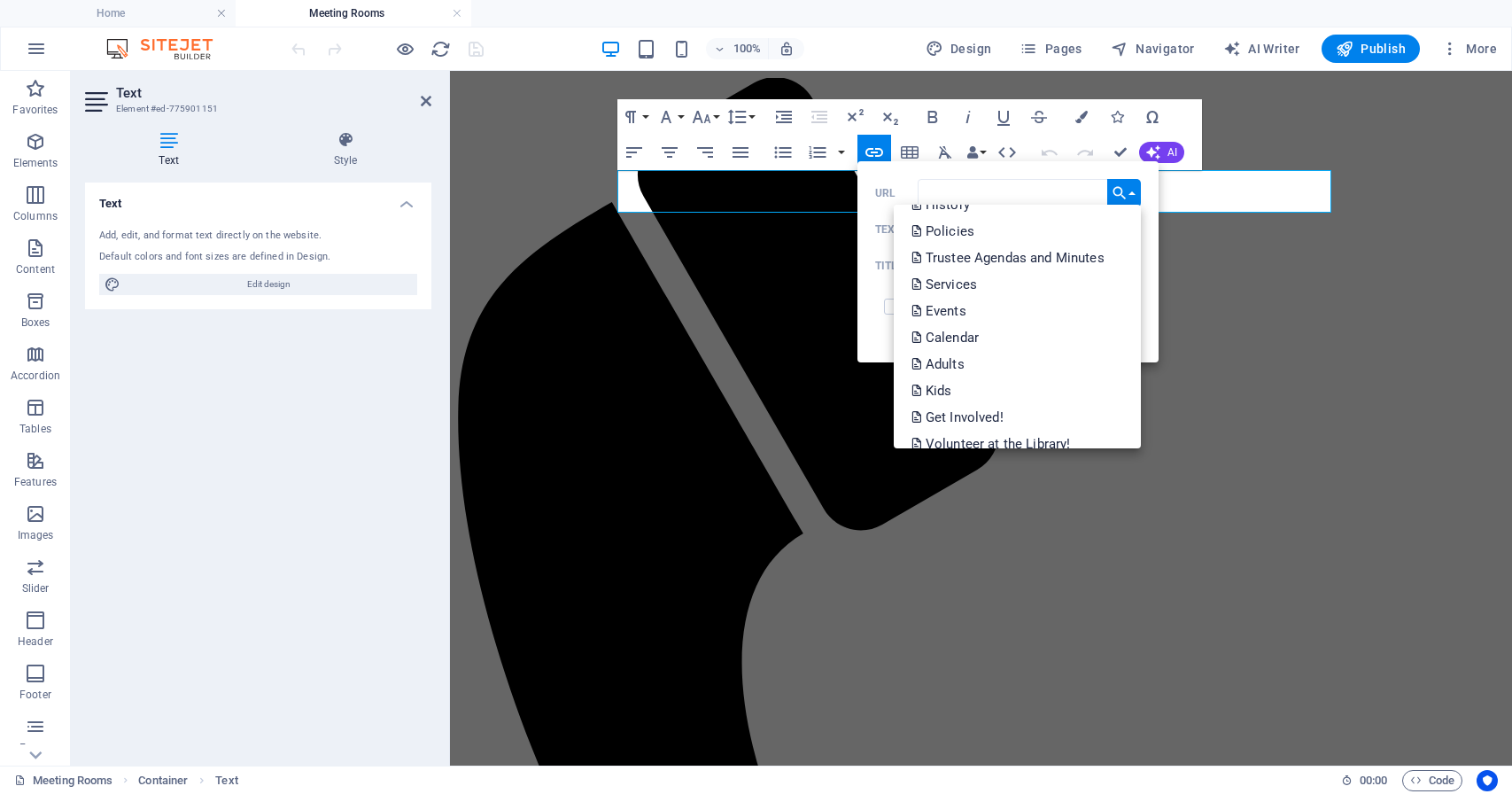
scroll to position [355, 0]
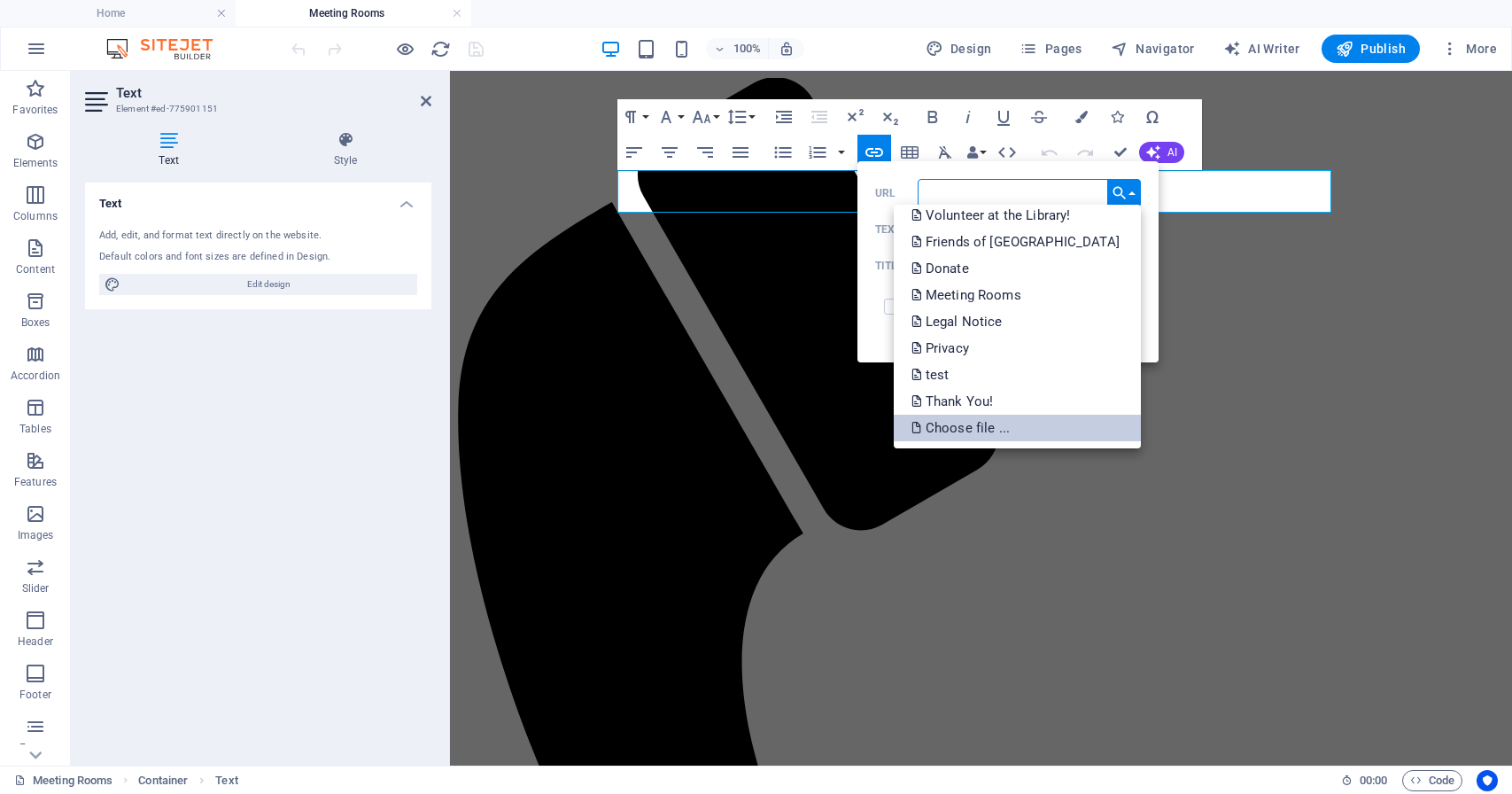
click at [954, 426] on p "Choose file ..." at bounding box center [963, 428] width 102 height 27
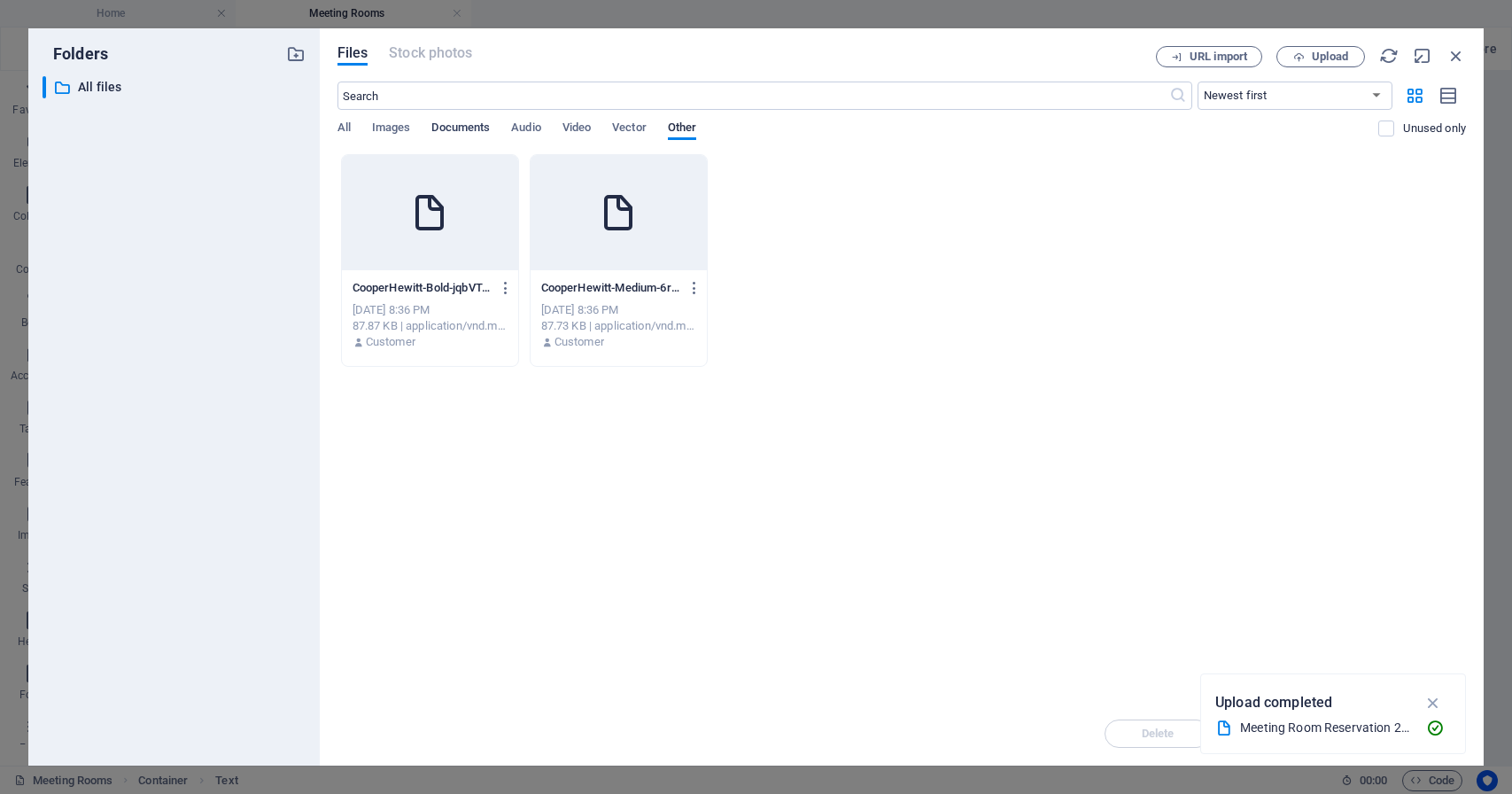
click at [457, 126] on span "Documents" at bounding box center [460, 129] width 59 height 25
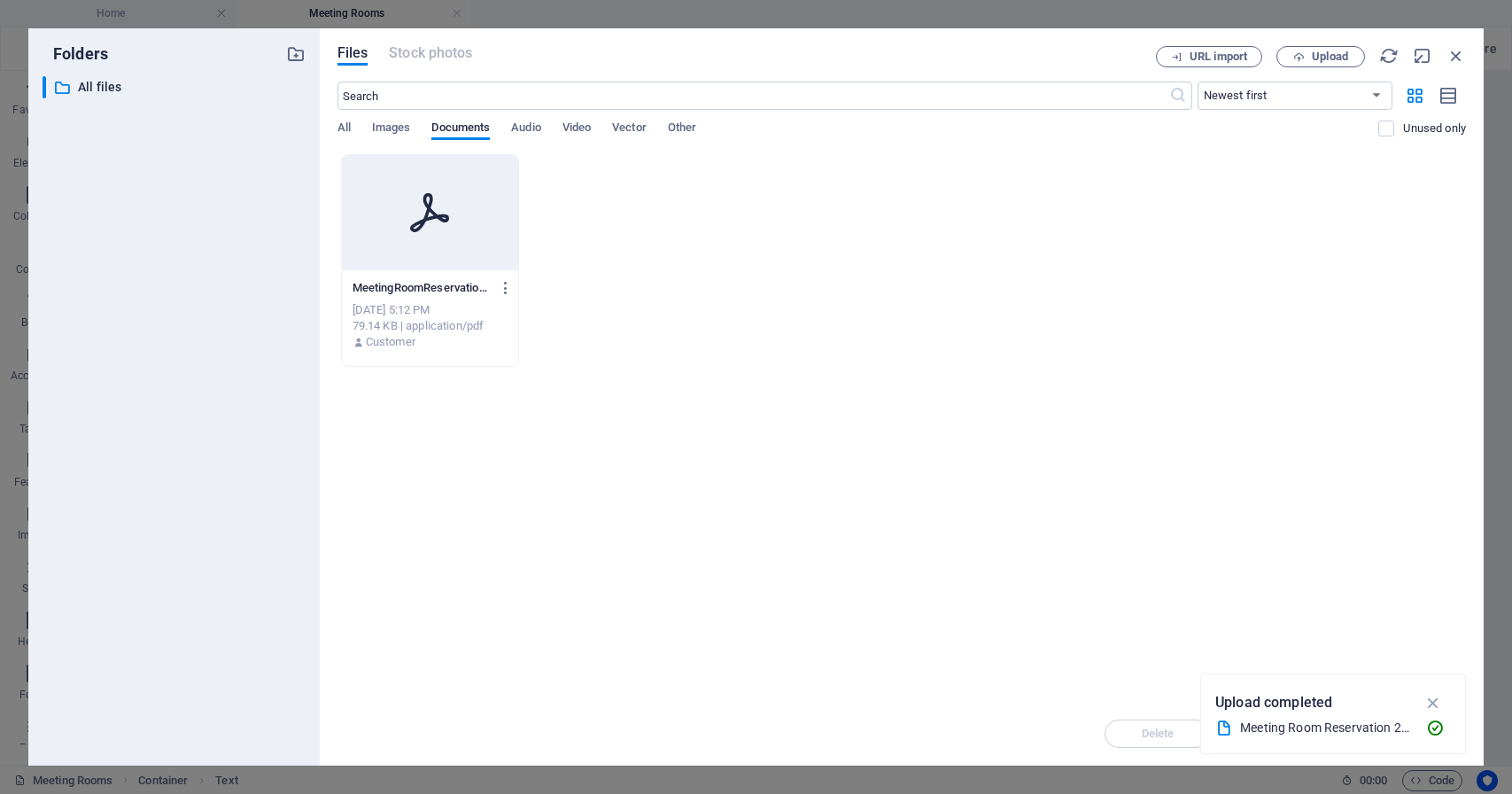
click at [462, 213] on div at bounding box center [429, 212] width 177 height 115
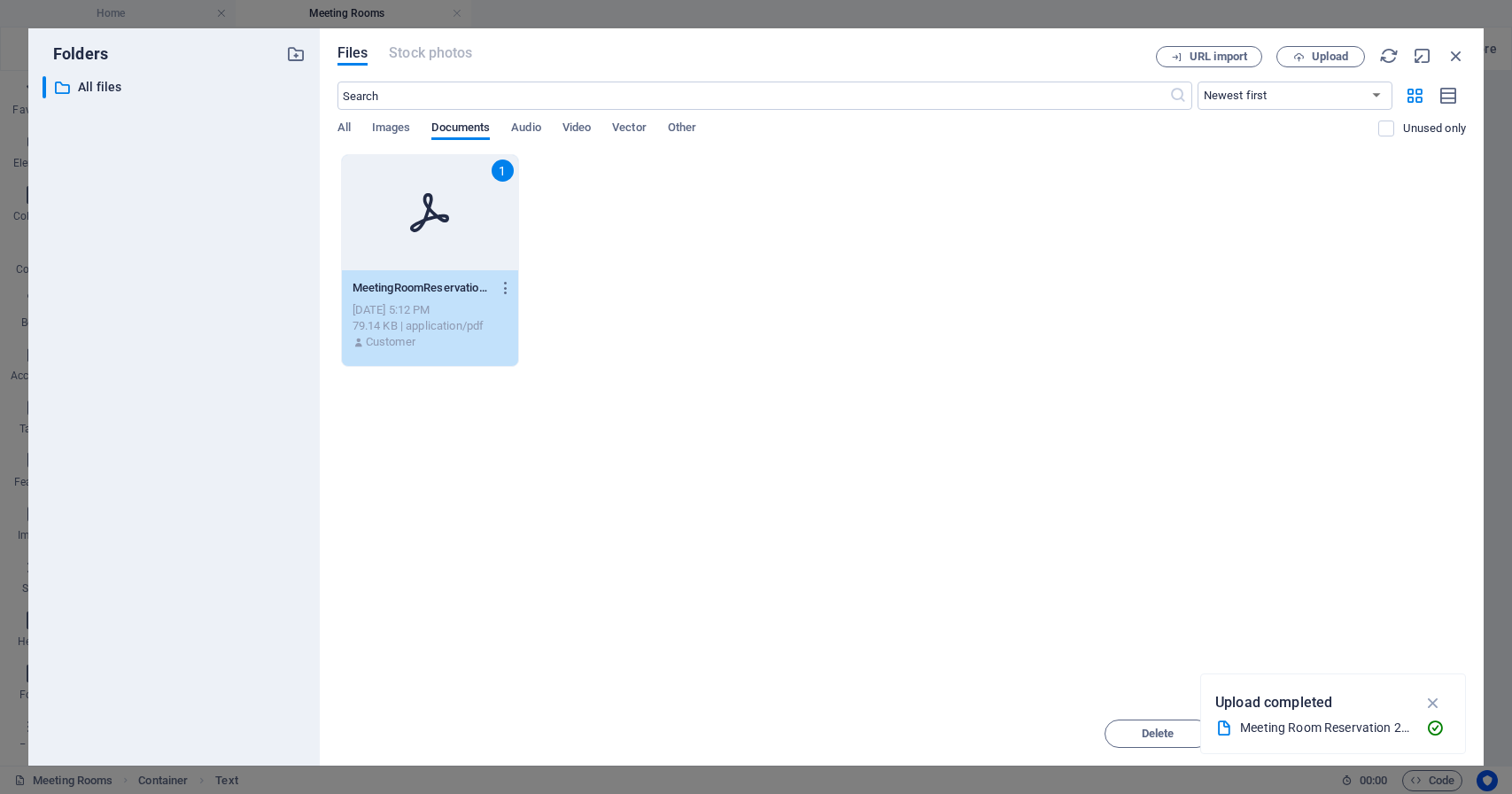
click at [1432, 698] on icon "button" at bounding box center [1434, 702] width 20 height 19
click at [1388, 731] on span "Insert" at bounding box center [1413, 733] width 92 height 11
type input "https://cdn1.site-media.eu/images/document/19609863/MeetingRoomReservation2025-…"
type input "Request Form"
checkbox input "true"
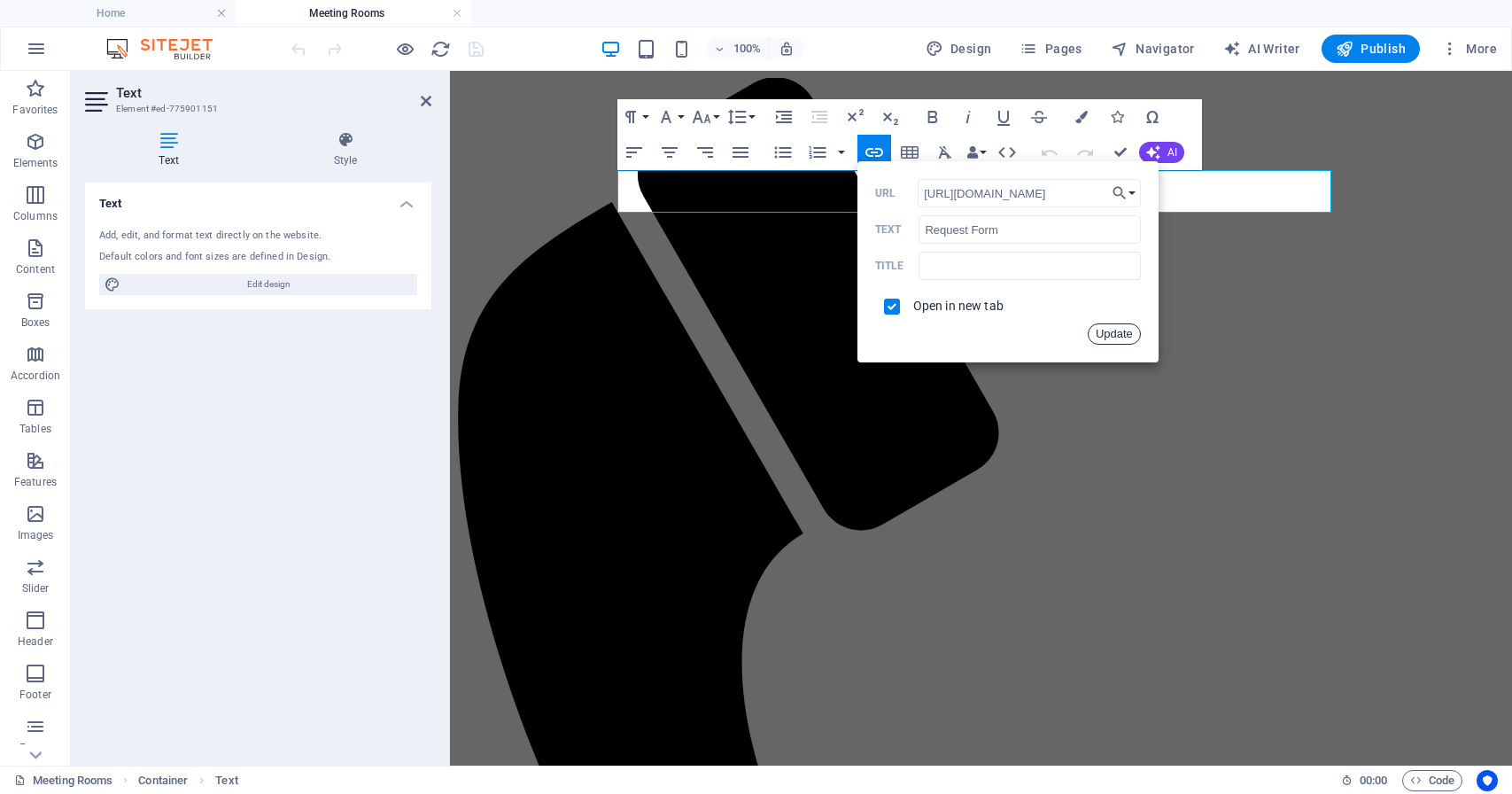
click at [1118, 340] on button "Update" at bounding box center [1114, 334] width 53 height 21
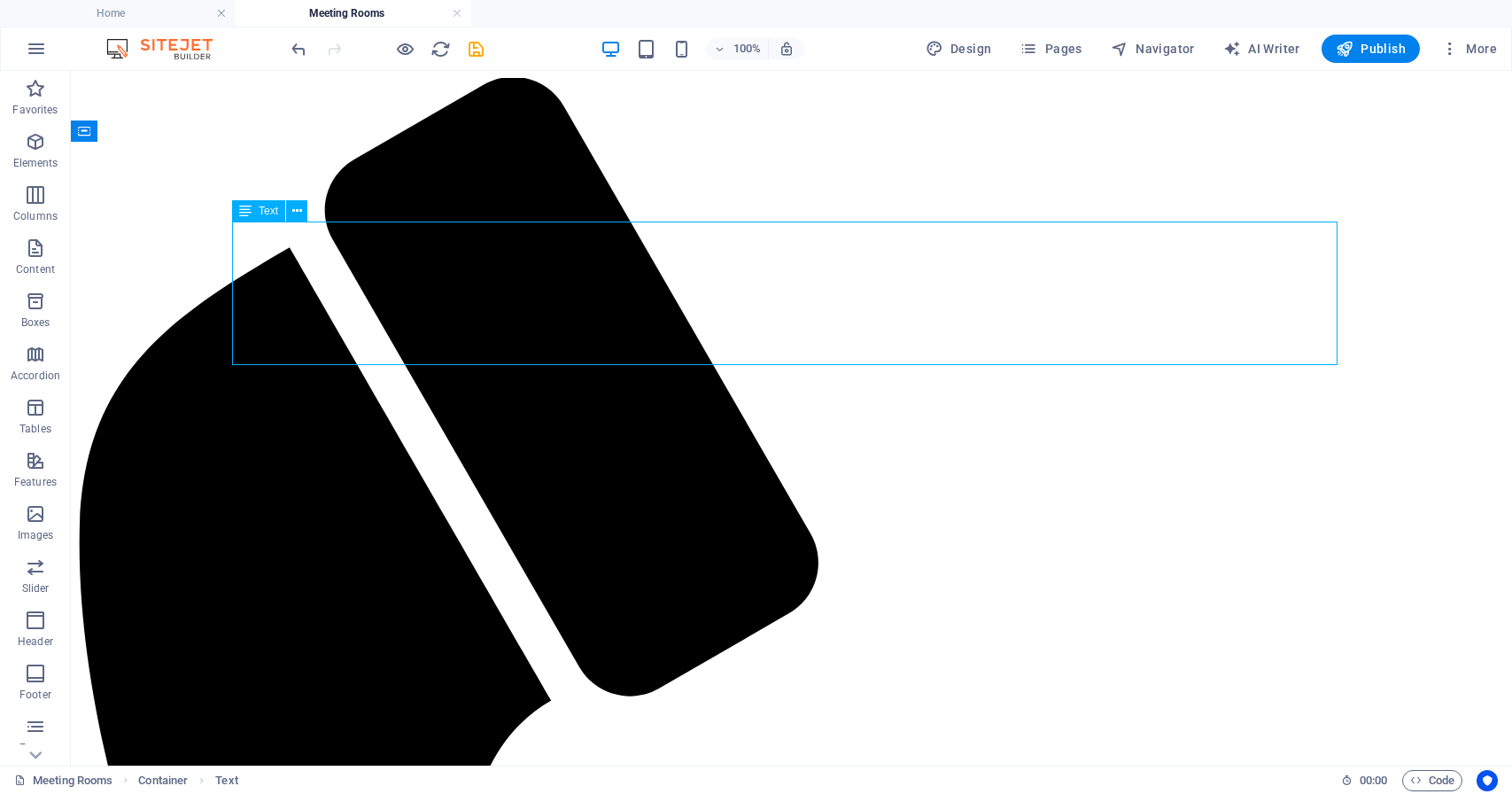
drag, startPoint x: 966, startPoint y: 257, endPoint x: 928, endPoint y: 259, distance: 38.1
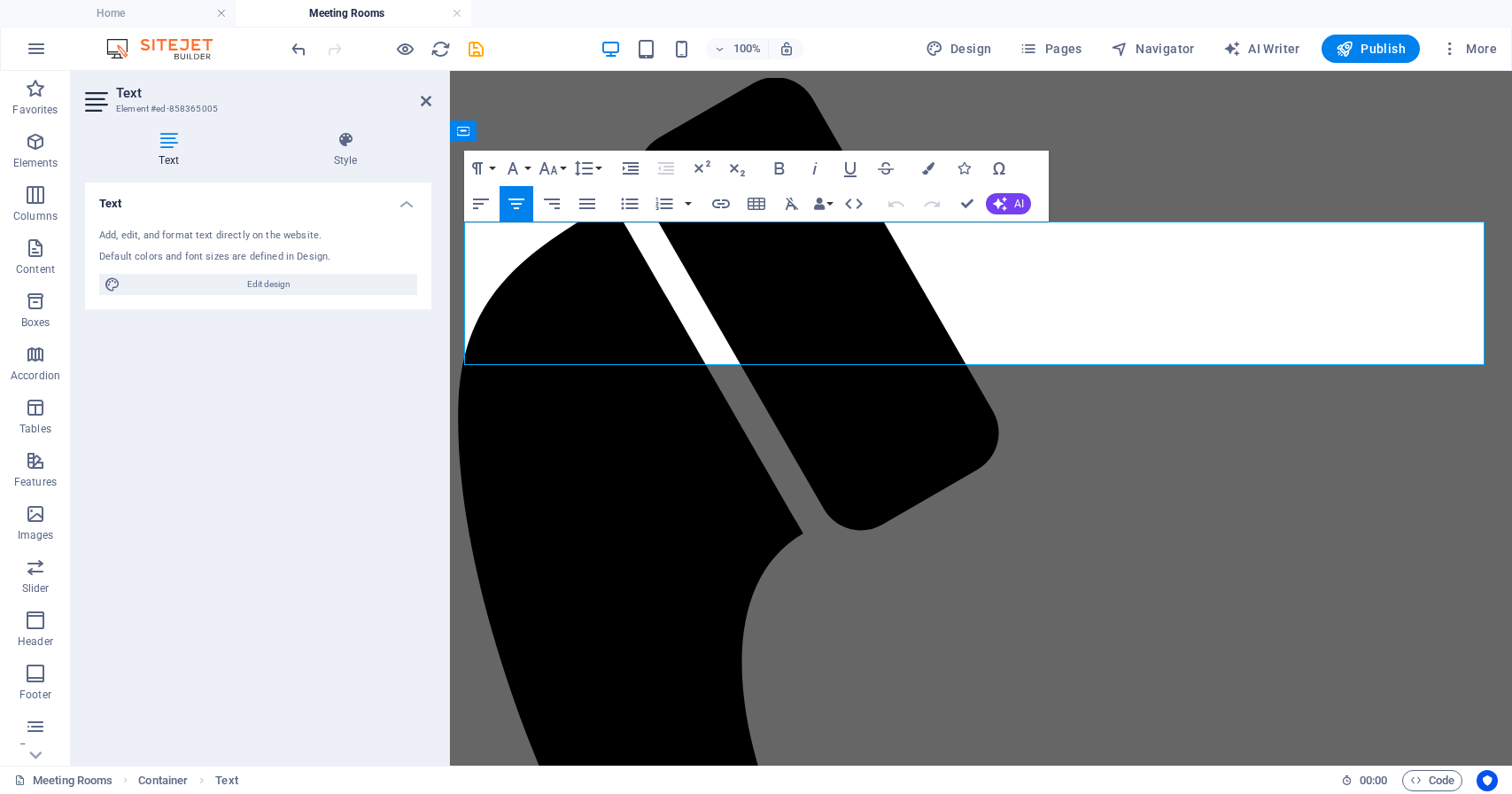
drag, startPoint x: 1262, startPoint y: 260, endPoint x: 890, endPoint y: 256, distance: 372.0
click at [726, 202] on icon "button" at bounding box center [721, 204] width 21 height 21
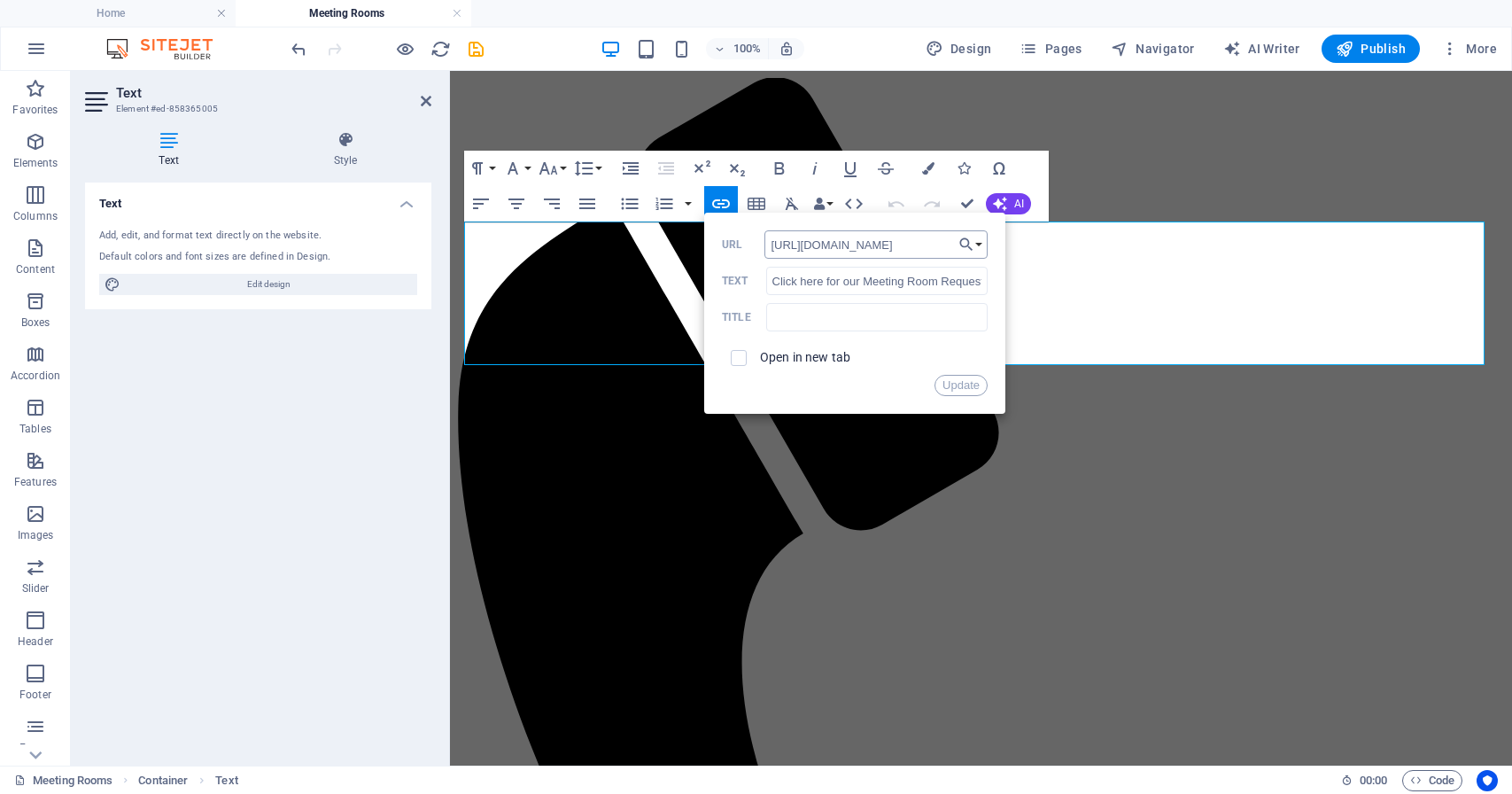
scroll to position [0, 434]
click at [830, 246] on input "https://cdn1.site-media.eu/images/document/18522871/meetingroomapplication-WclR…" at bounding box center [875, 244] width 223 height 28
click at [981, 244] on button "Choose Link" at bounding box center [971, 244] width 34 height 28
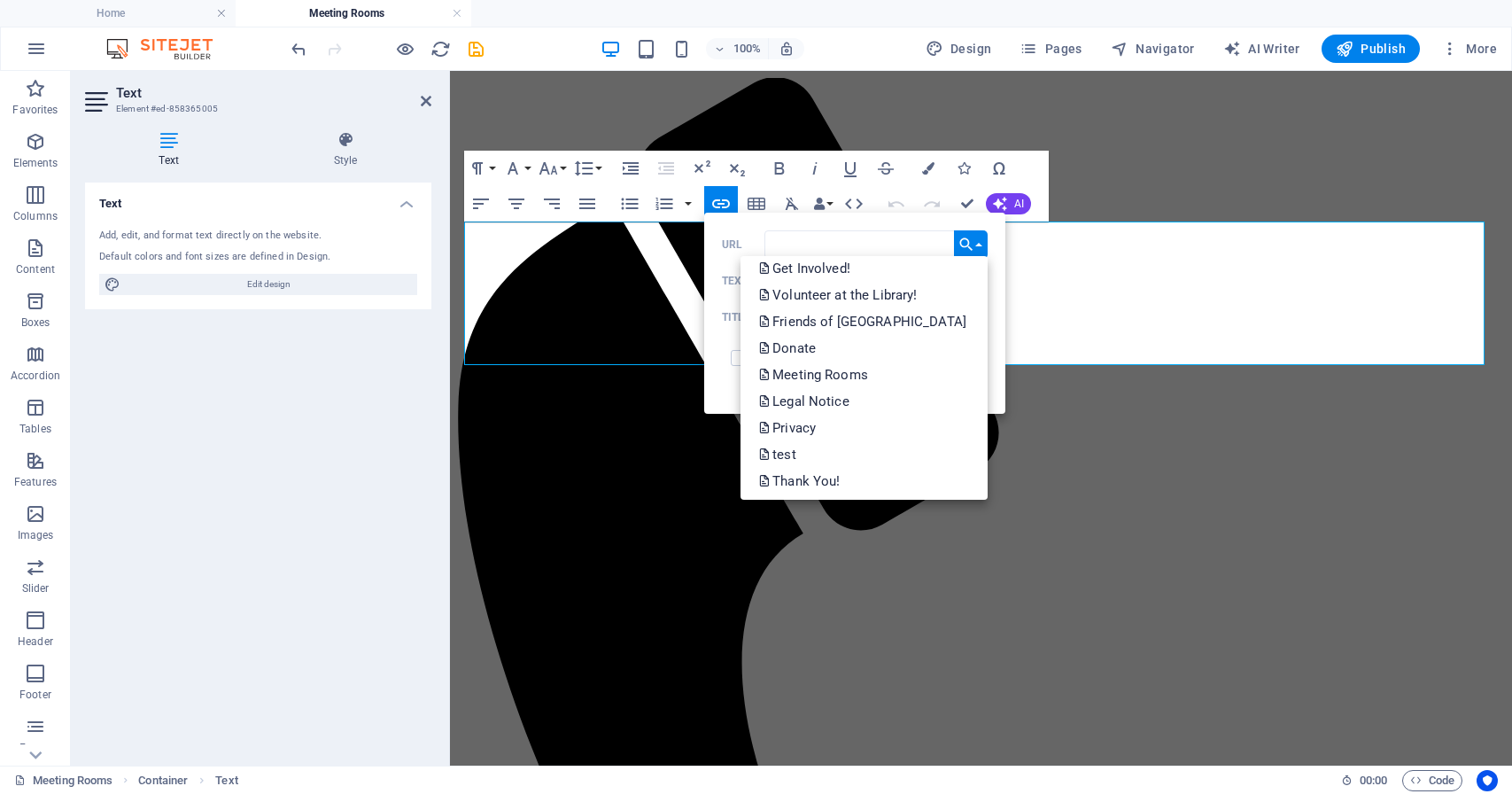
scroll to position [355, 0]
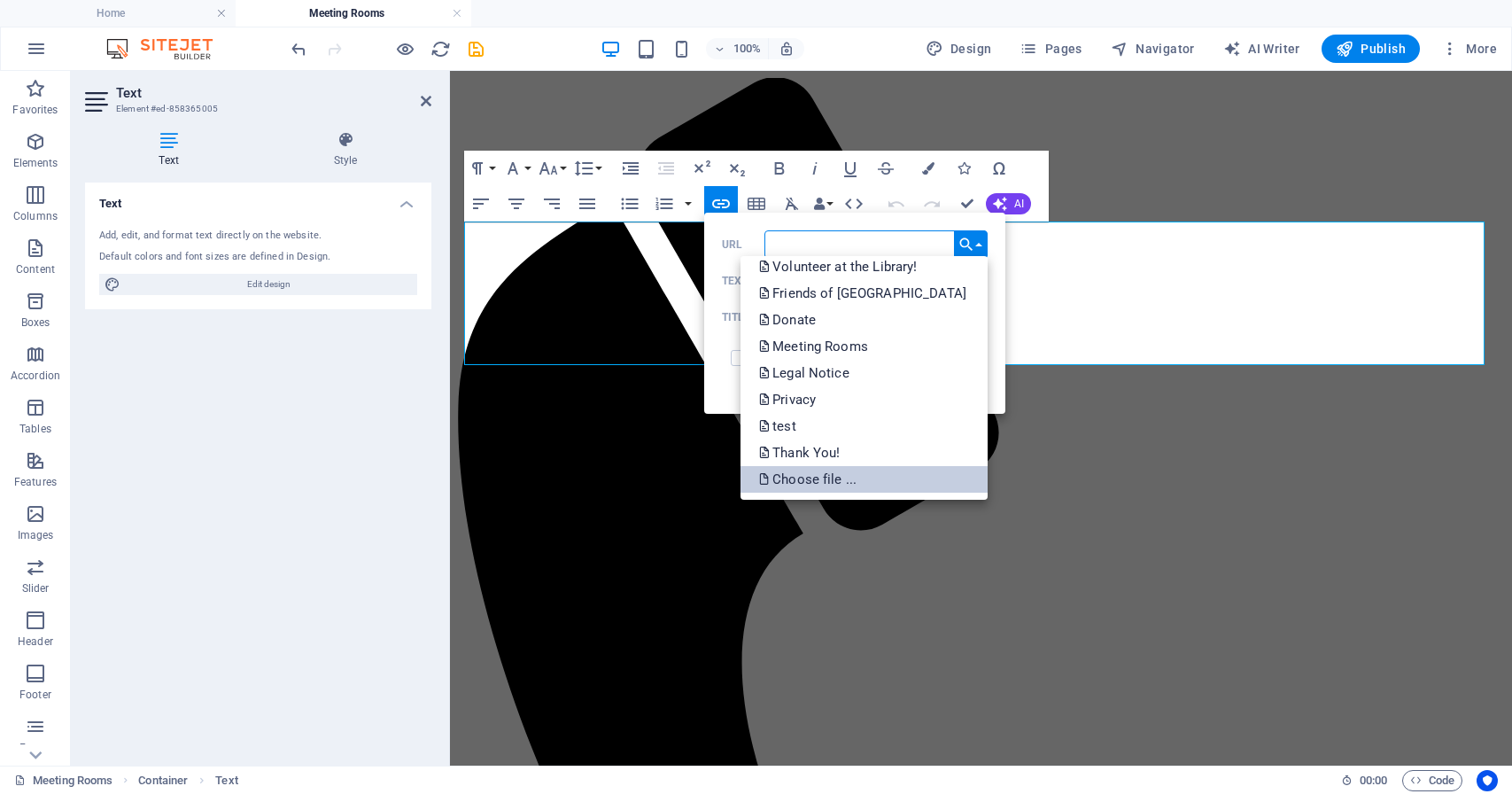
click at [807, 478] on p "Choose file ..." at bounding box center [810, 479] width 102 height 27
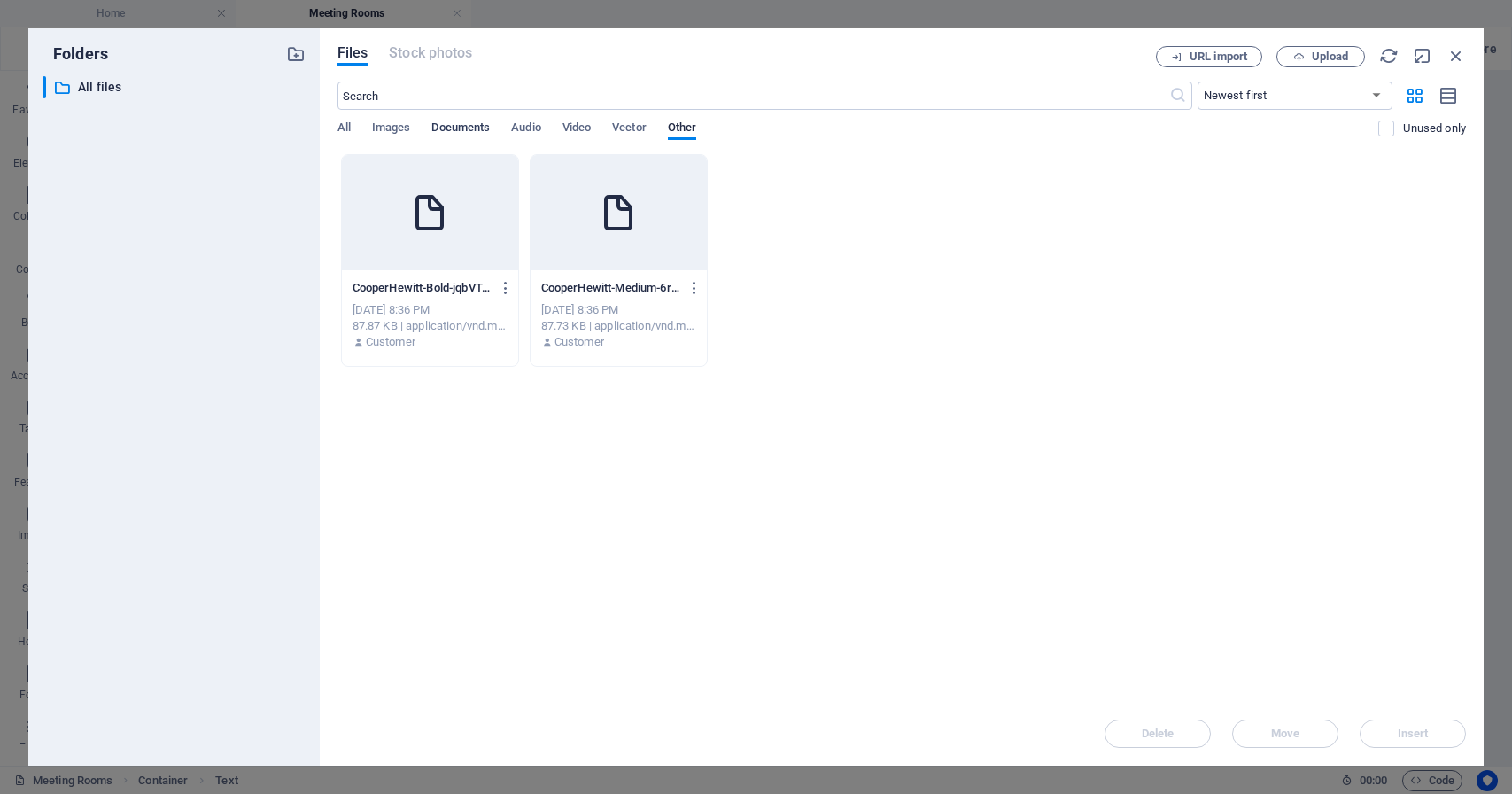
click at [465, 130] on span "Documents" at bounding box center [460, 129] width 59 height 25
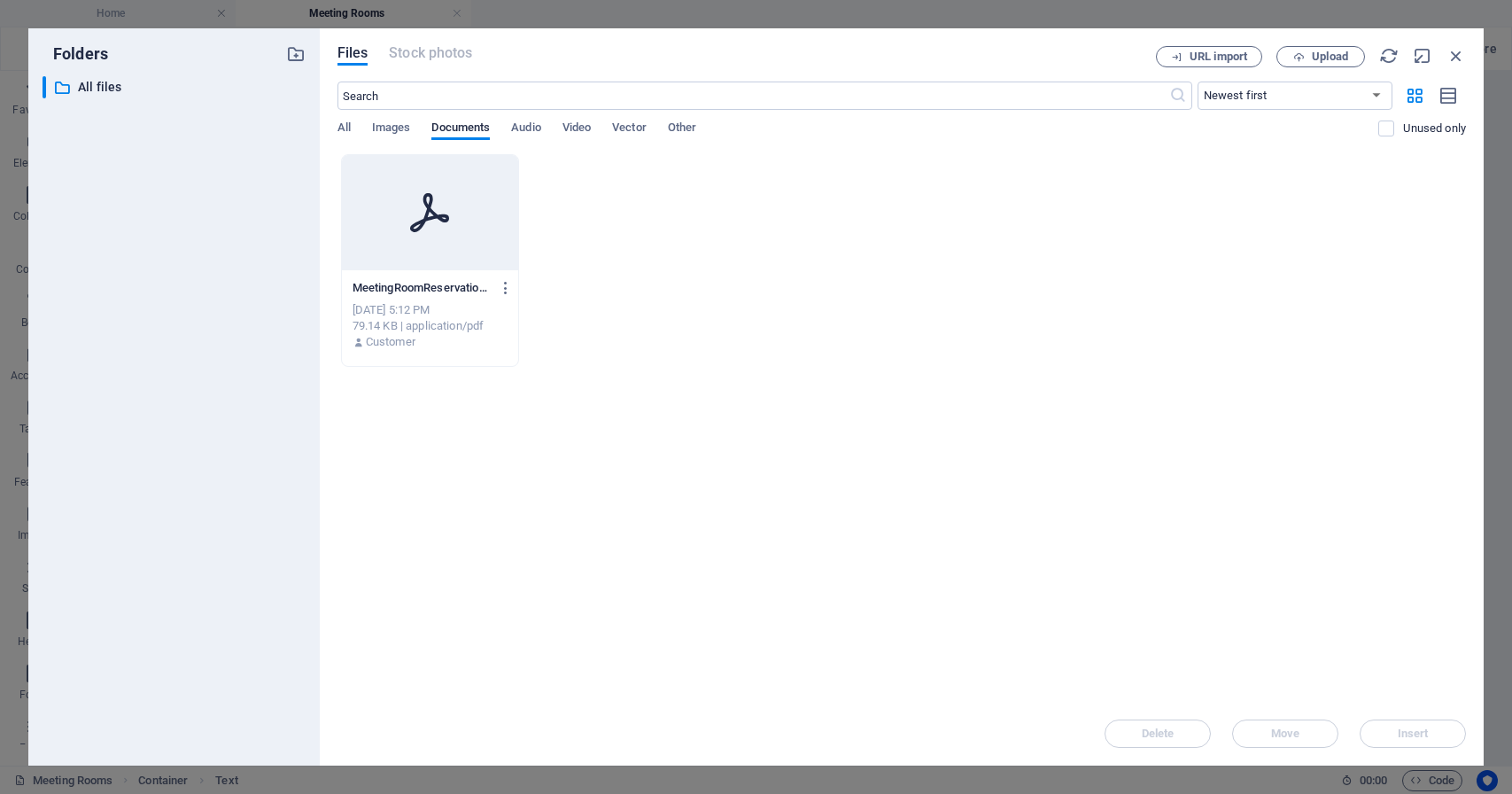
click at [466, 248] on div at bounding box center [429, 212] width 177 height 115
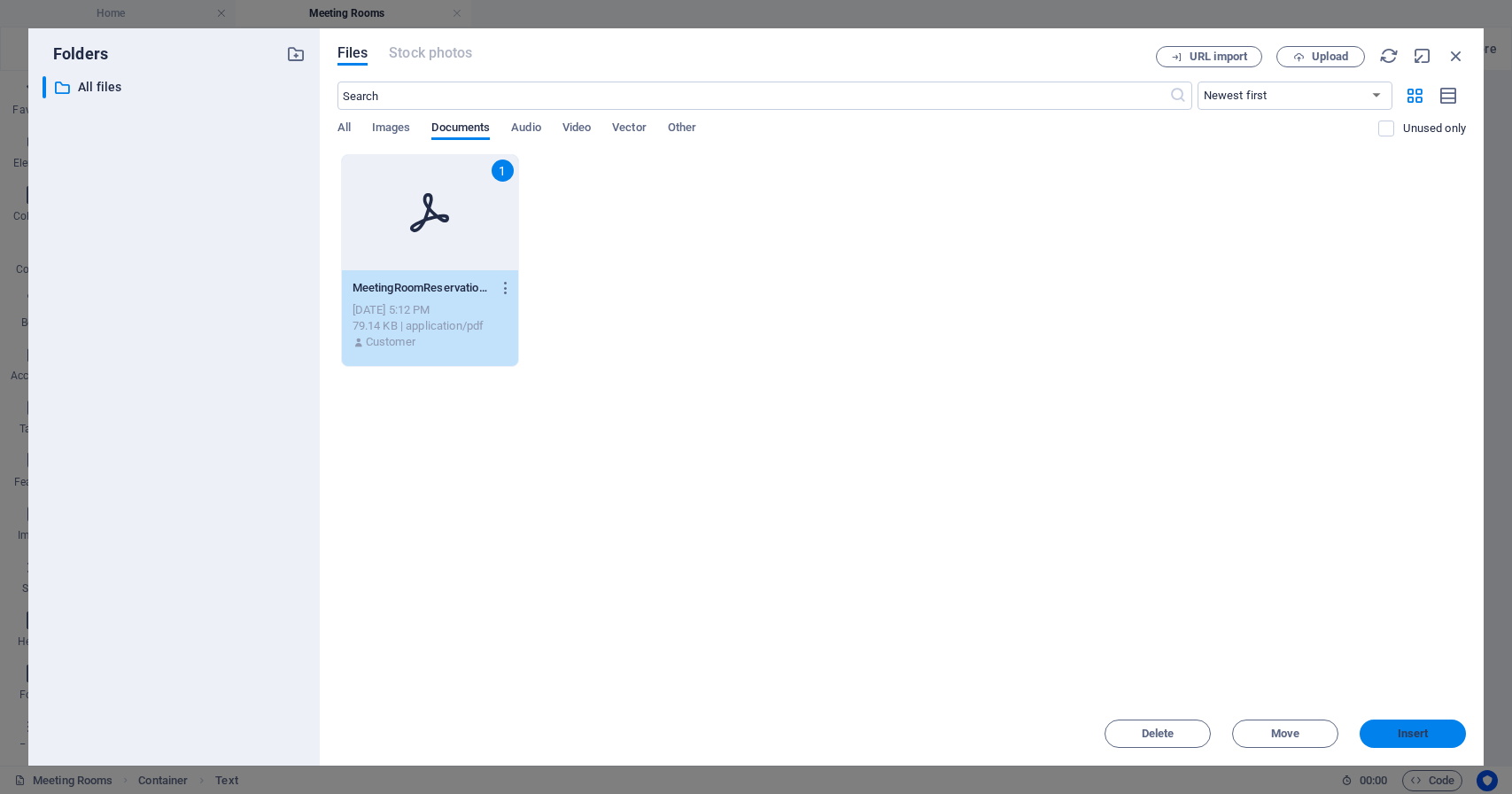
click at [1401, 726] on button "Insert" at bounding box center [1413, 733] width 106 height 28
type input "https://cdn1.site-media.eu/images/document/19609863/MeetingRoomReservation2025-…"
checkbox input "true"
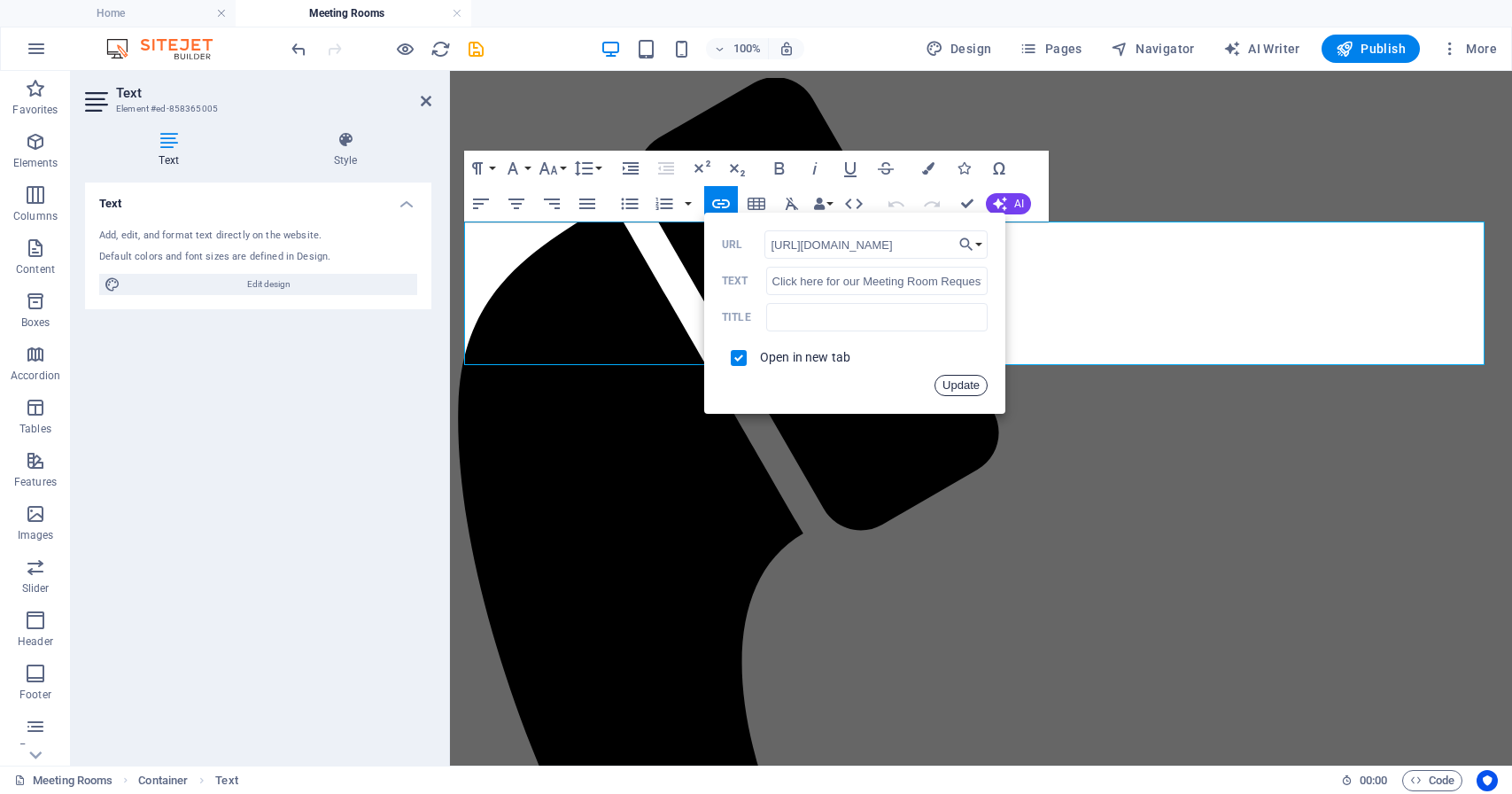
click at [971, 386] on button "Update" at bounding box center [961, 385] width 53 height 21
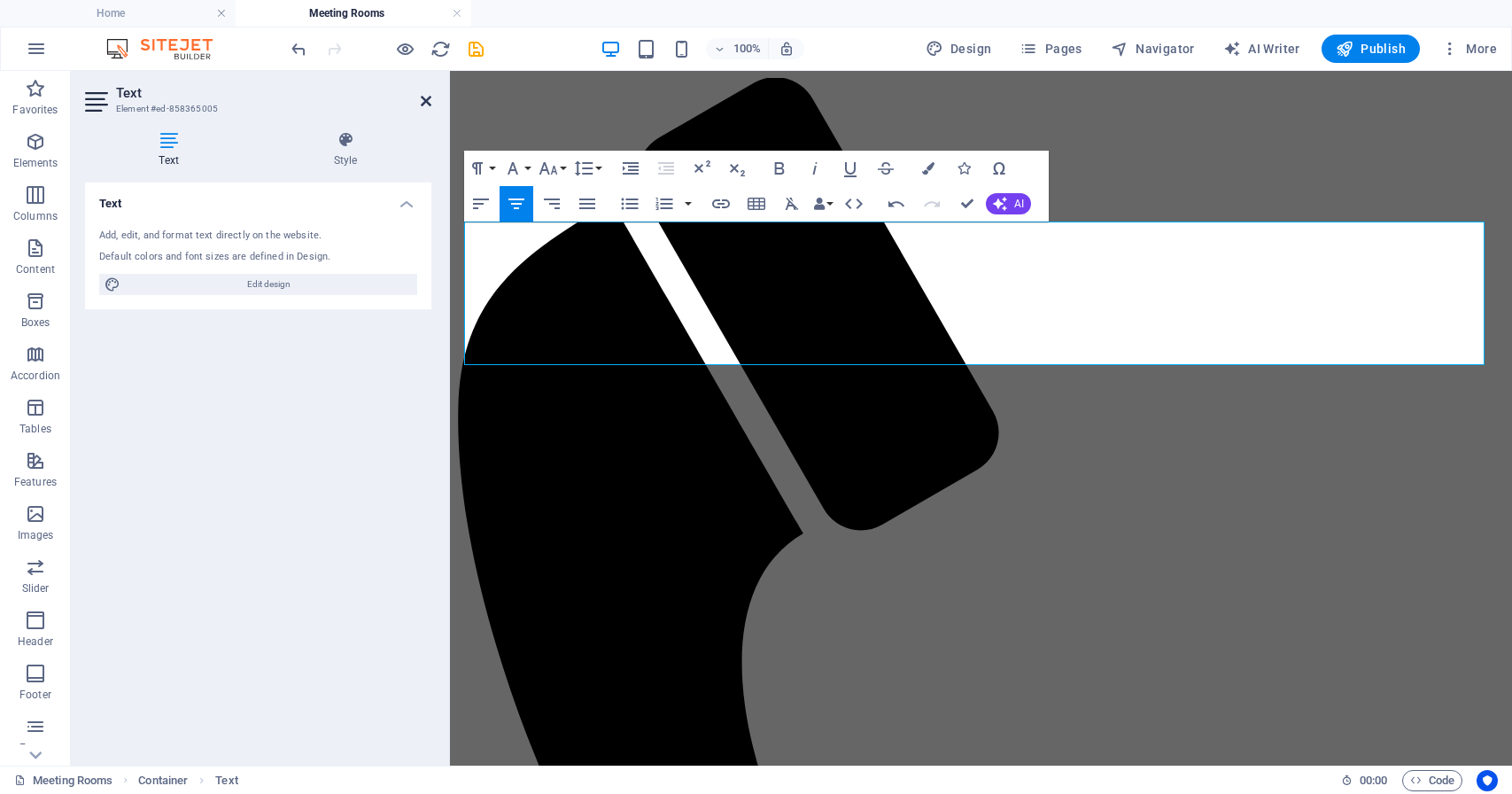
click at [424, 101] on icon at bounding box center [426, 100] width 11 height 14
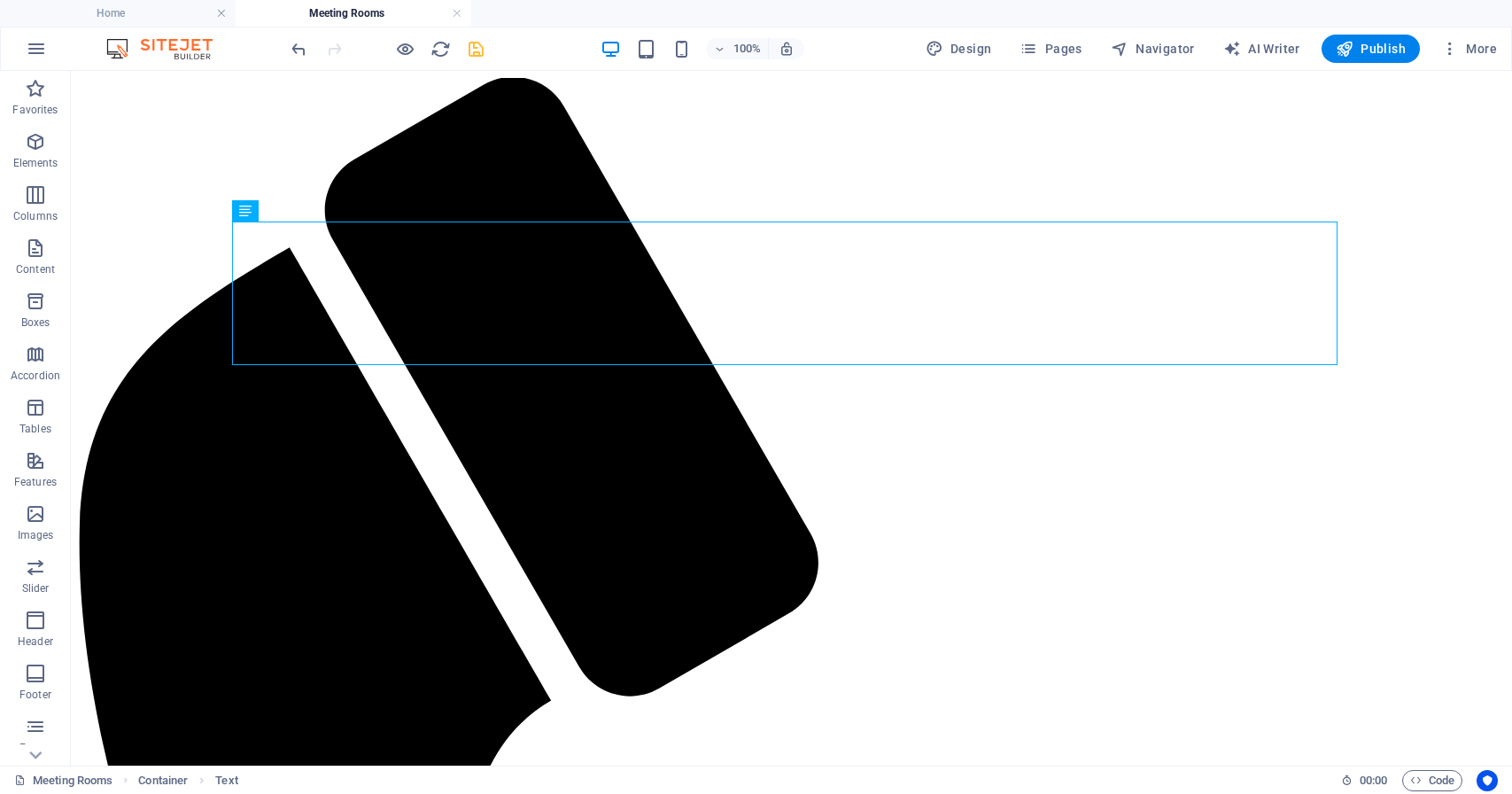
click at [473, 51] on icon "save" at bounding box center [476, 48] width 20 height 20
click at [459, 14] on link at bounding box center [456, 14] width 11 height 16
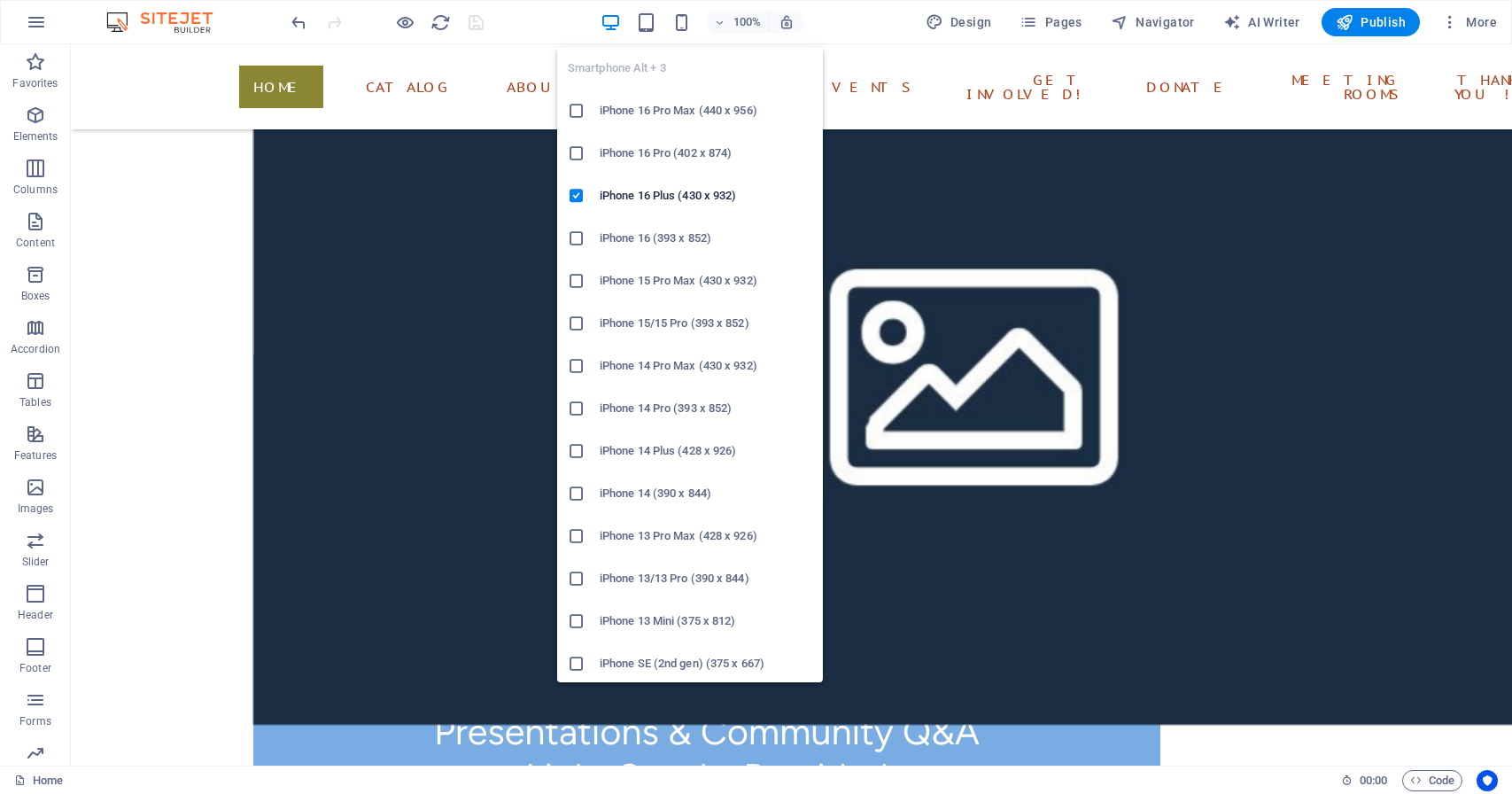
scroll to position [401, 0]
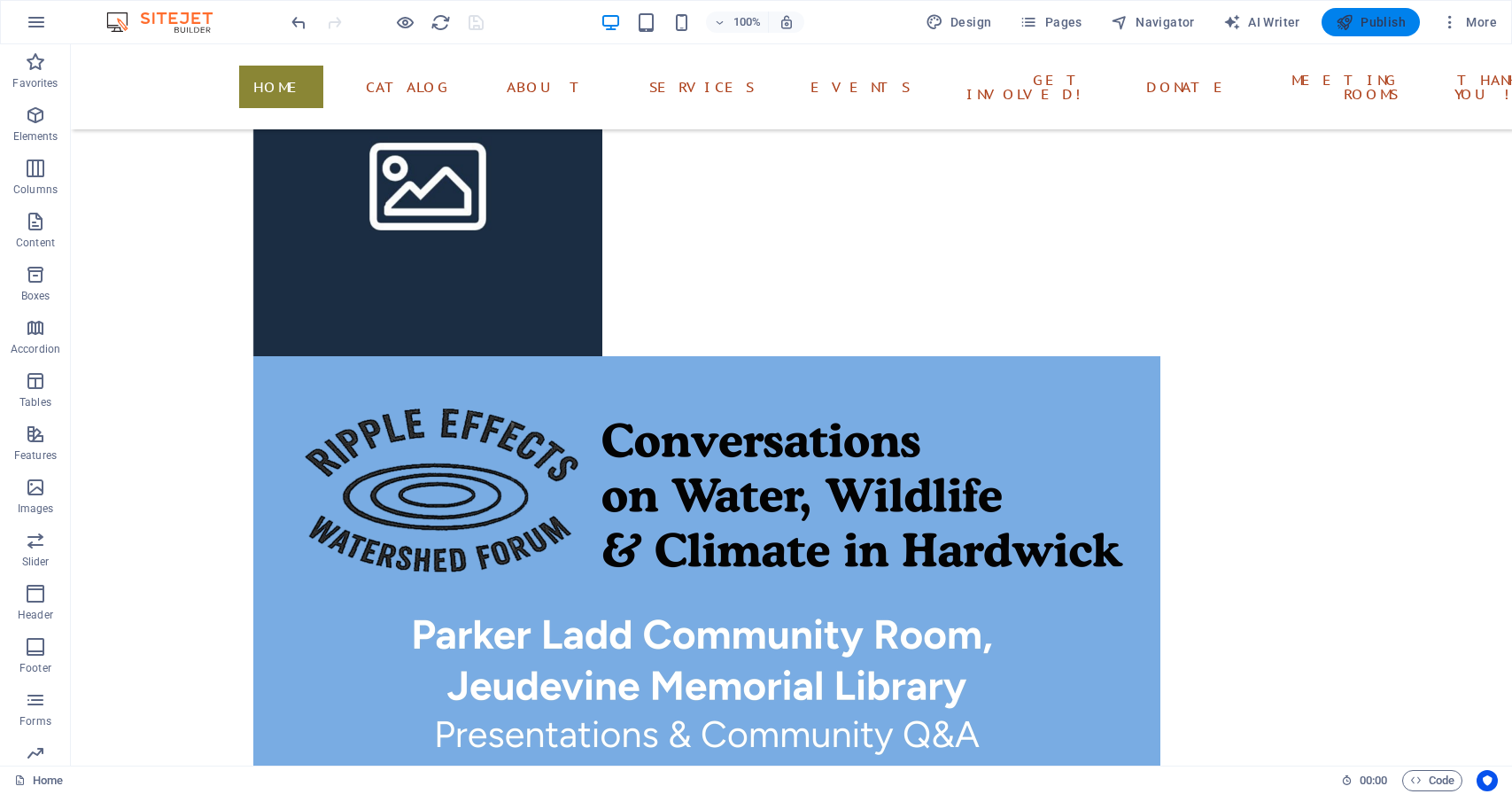
click at [1360, 25] on span "Publish" at bounding box center [1371, 22] width 70 height 17
